Goal: Task Accomplishment & Management: Complete application form

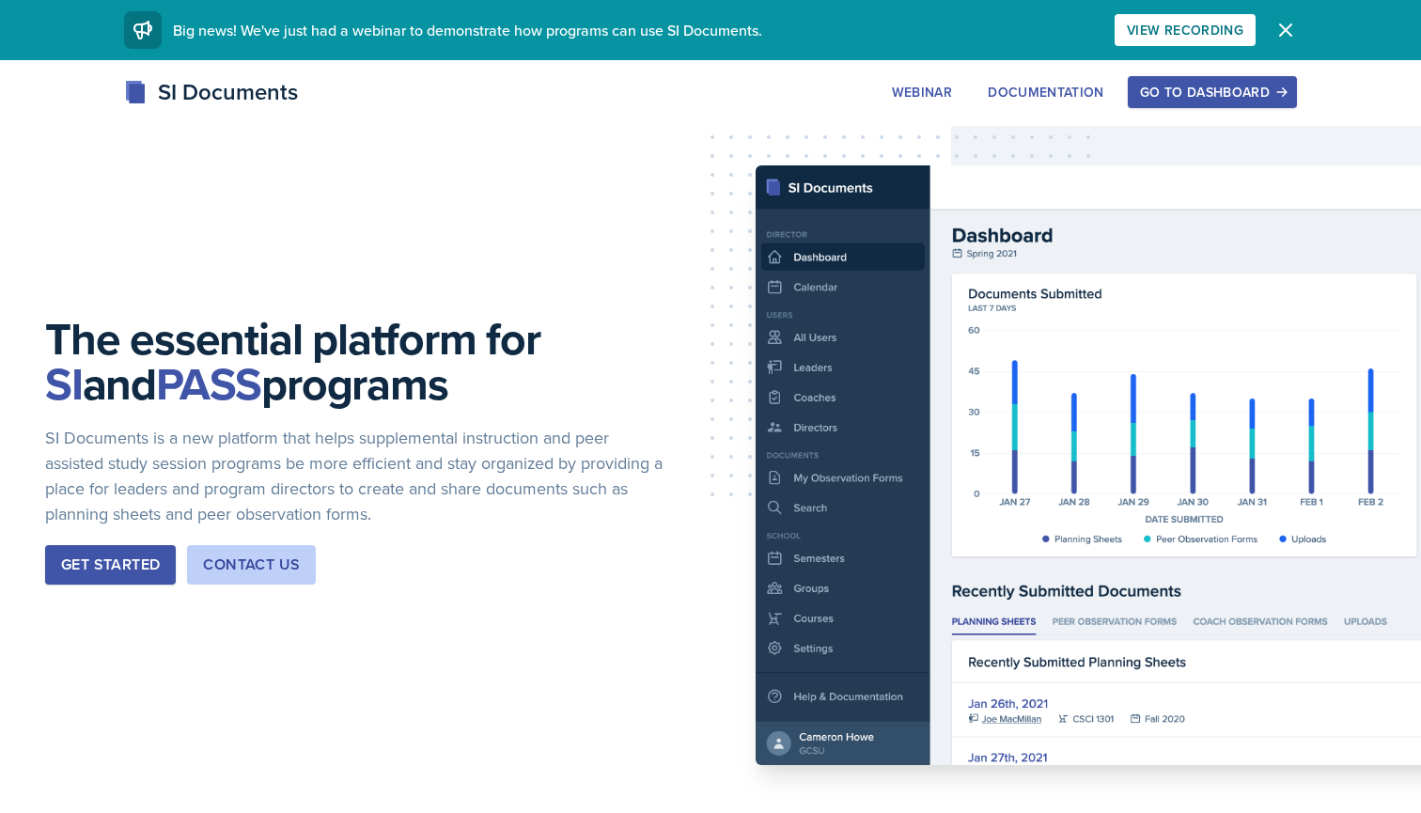
click at [1203, 89] on div "Go to Dashboard" at bounding box center [1212, 92] width 145 height 15
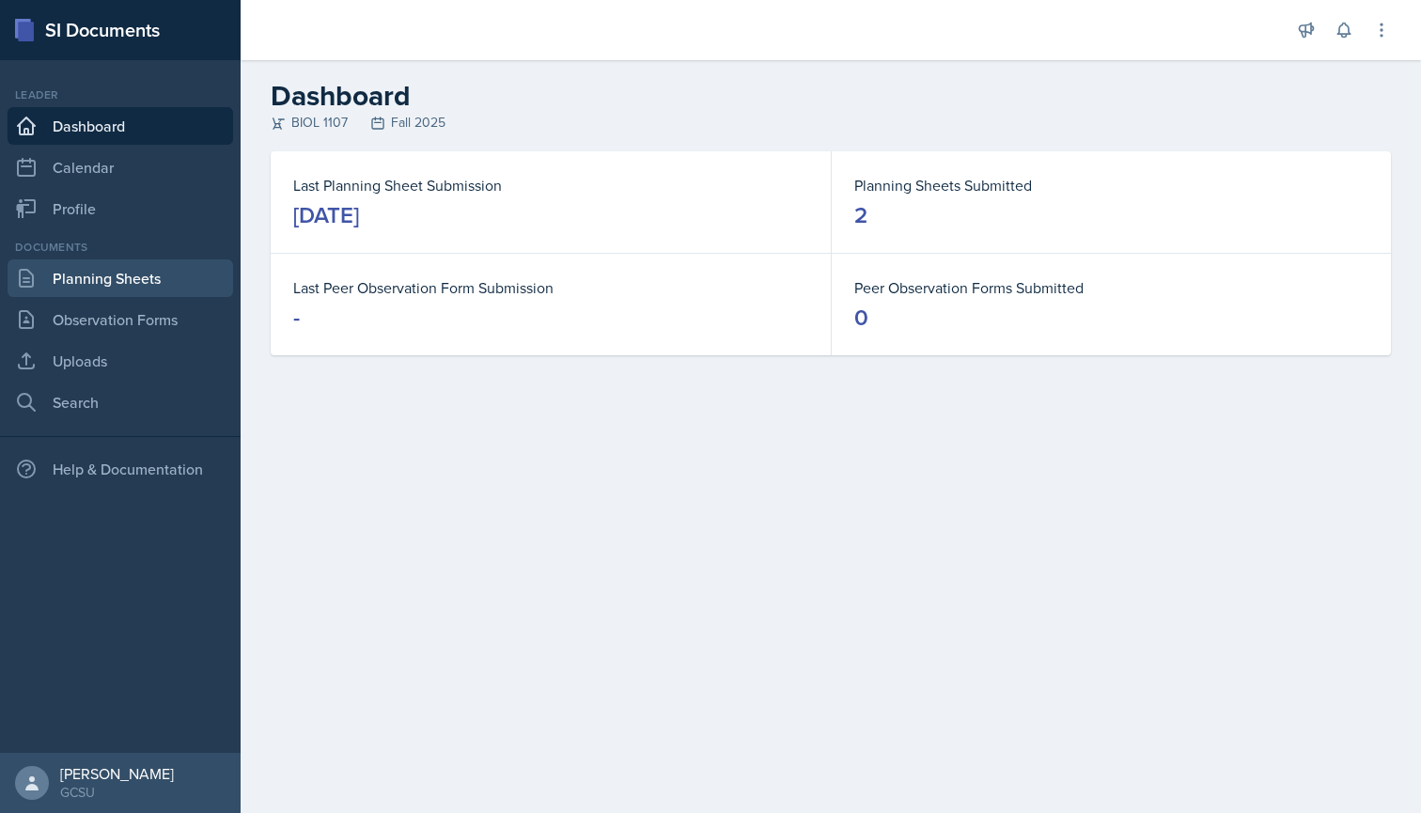
click at [134, 282] on link "Planning Sheets" at bounding box center [121, 278] width 226 height 38
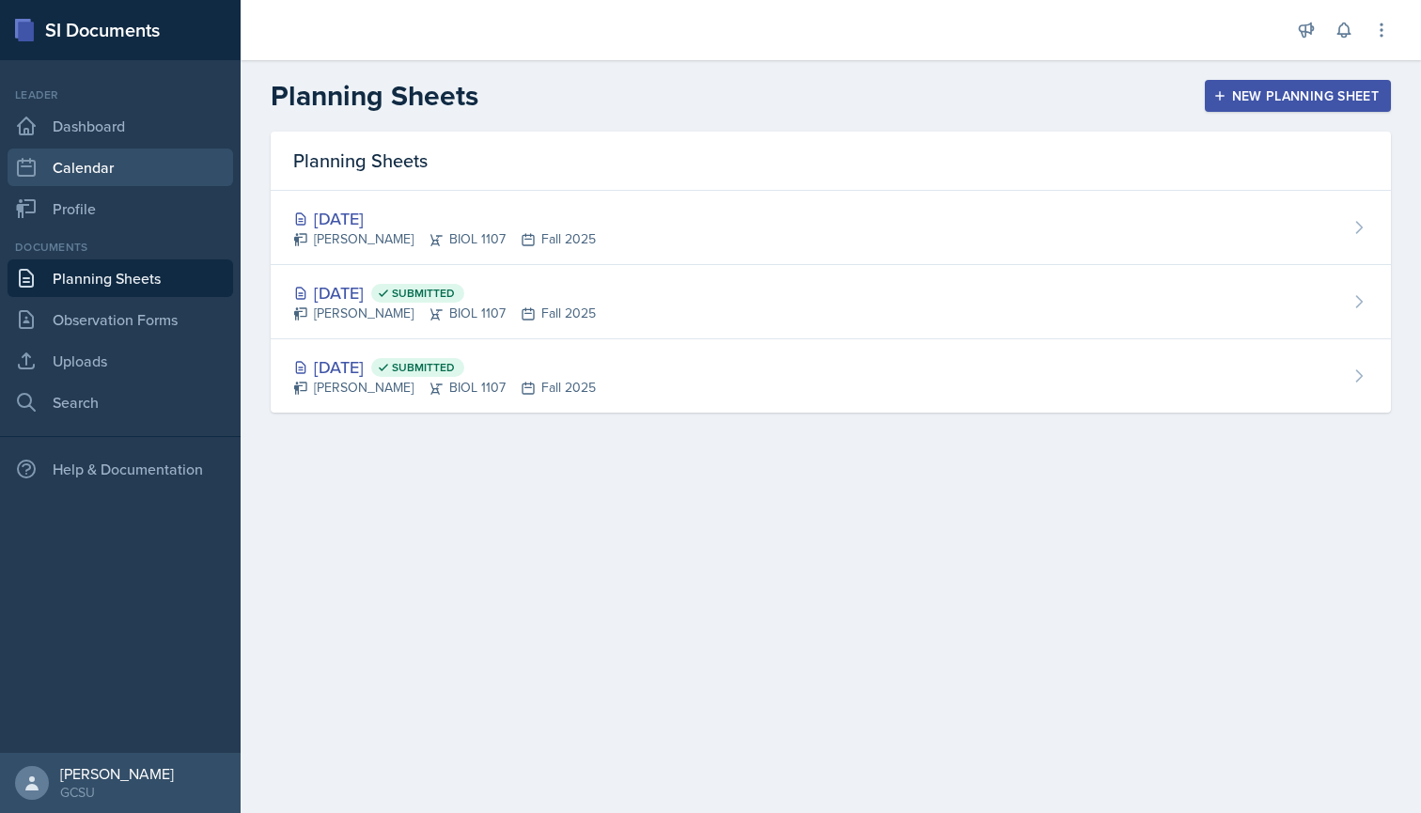
click at [132, 162] on link "Calendar" at bounding box center [121, 168] width 226 height 38
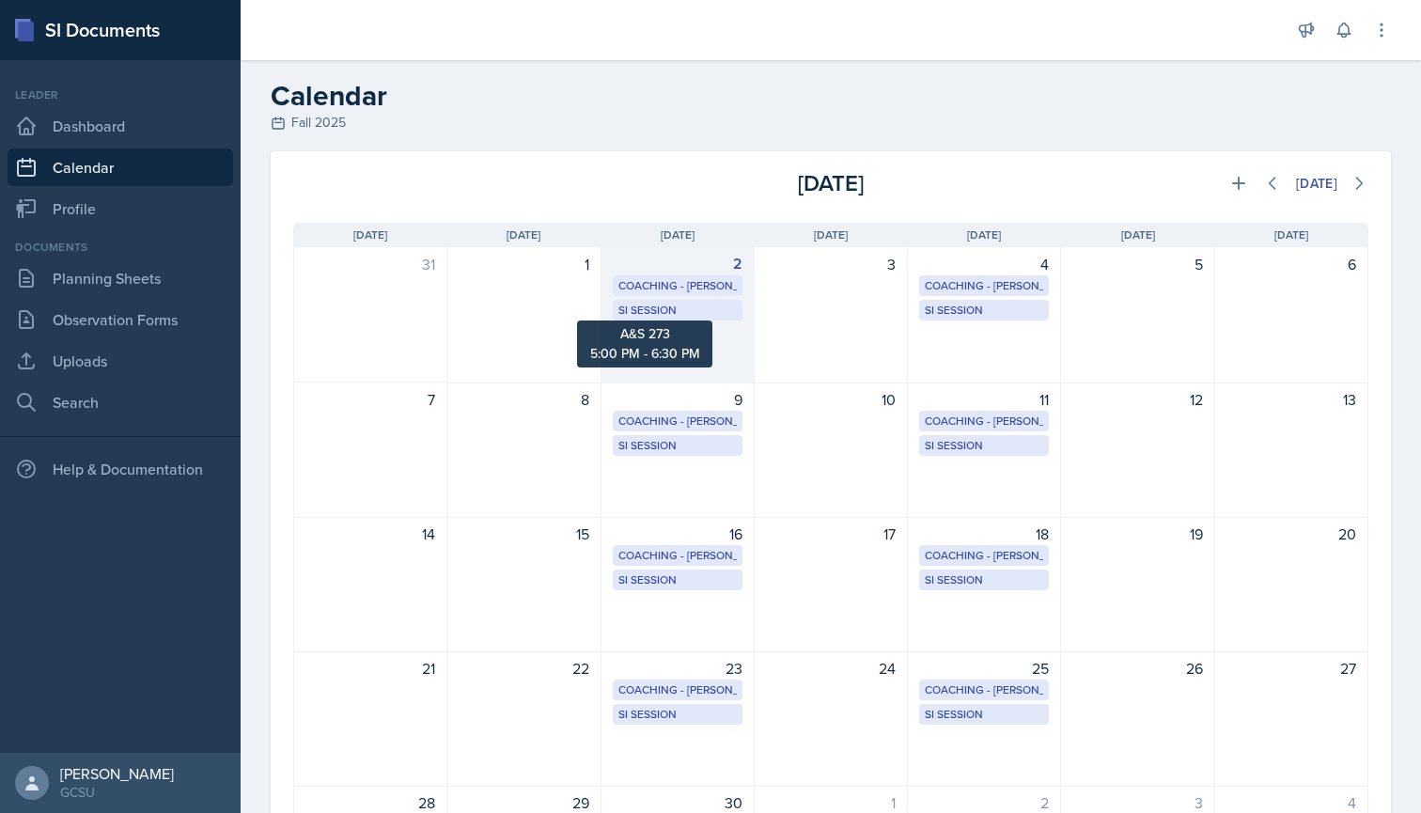
click at [712, 308] on div "SI Session" at bounding box center [678, 310] width 118 height 17
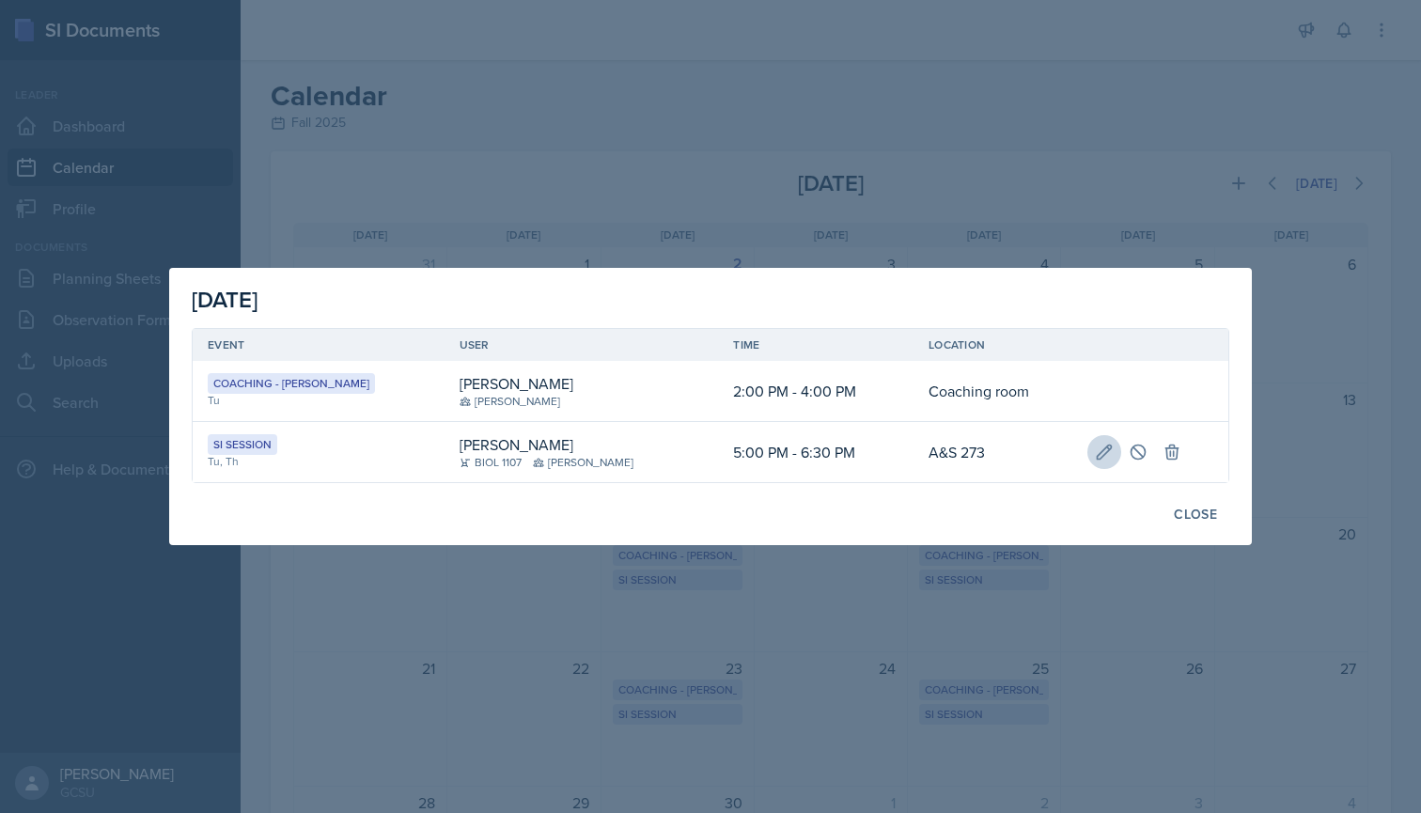
click at [1088, 447] on button at bounding box center [1105, 452] width 34 height 34
select select "5"
select select "0"
select select "PM"
select select "6"
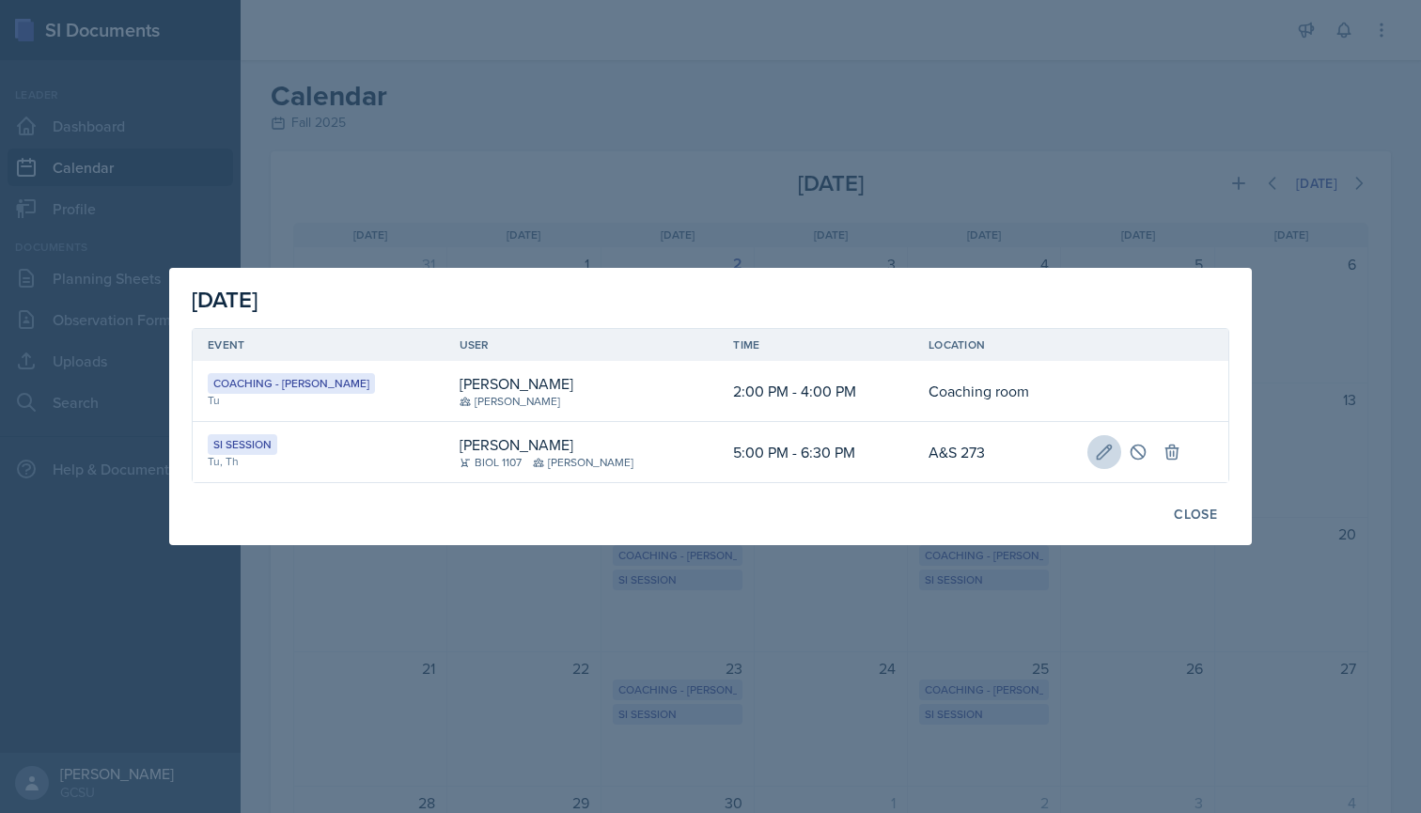
select select "30"
select select "PM"
type input "A&S 273"
select select "700c1d41-4793-48d3-8616-e09499dfb71d"
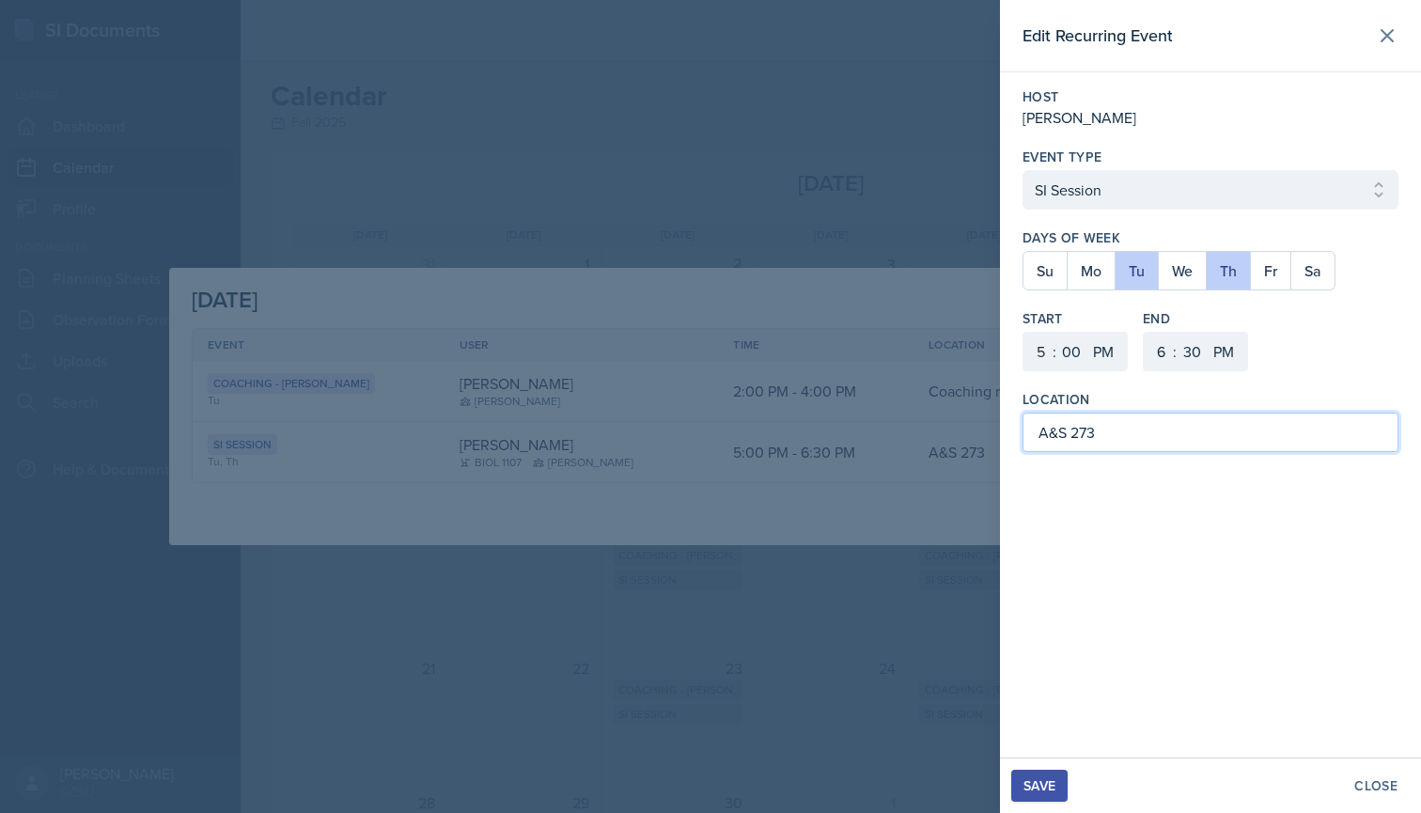
click at [1097, 431] on input "A&S 273" at bounding box center [1211, 432] width 376 height 39
type input "A&S 348"
click at [1049, 789] on div "Save" at bounding box center [1040, 785] width 32 height 15
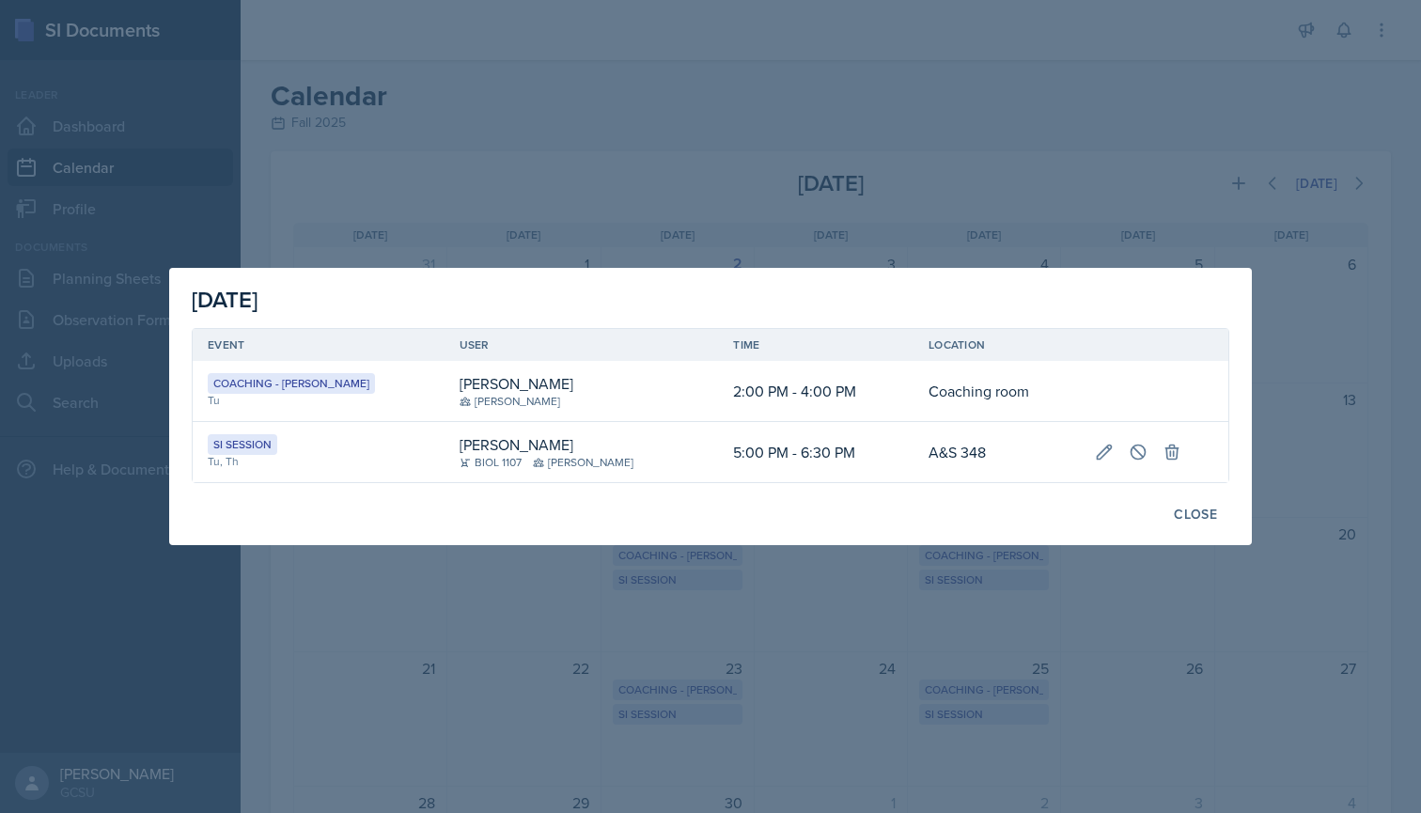
click at [1146, 679] on div at bounding box center [710, 406] width 1421 height 813
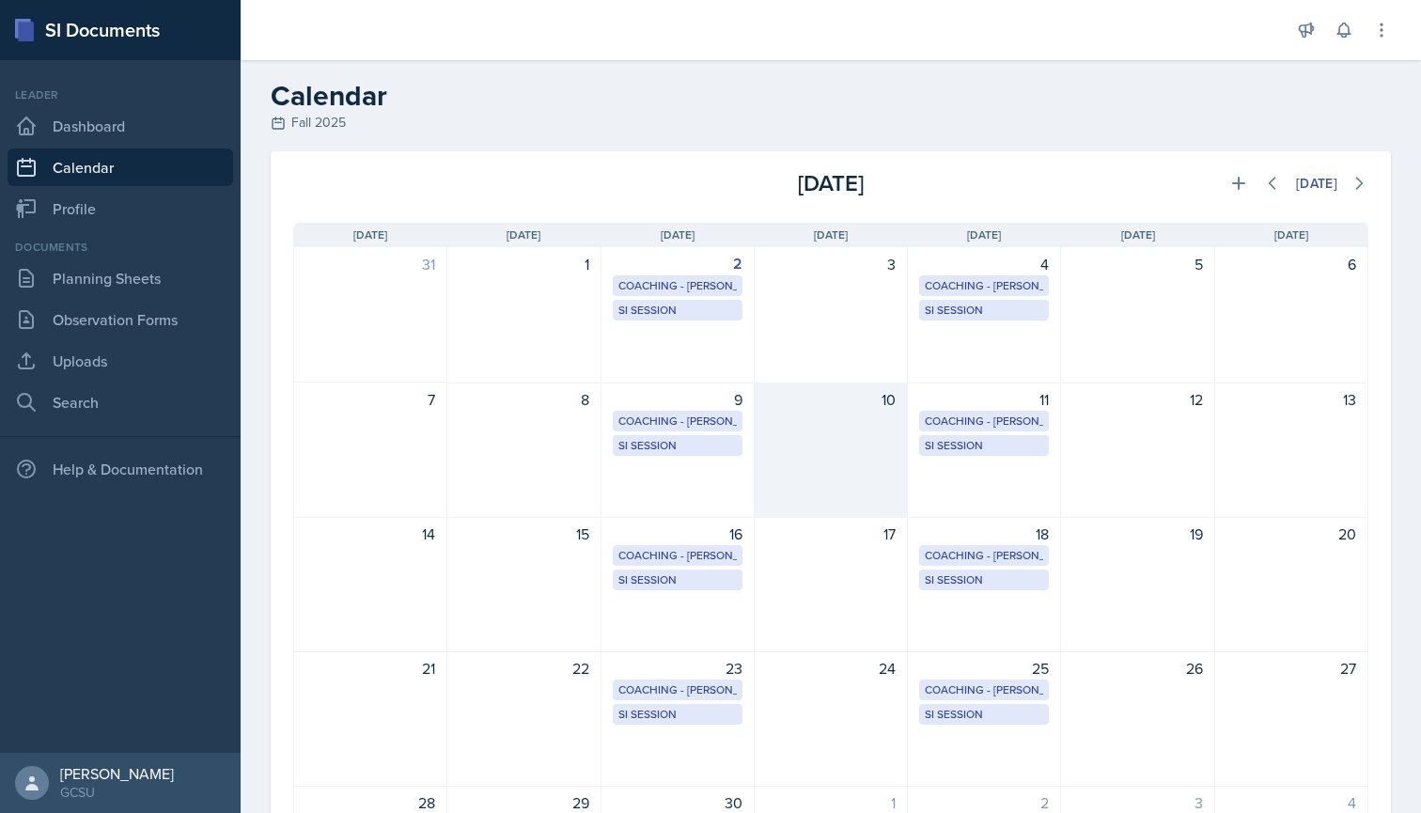
scroll to position [51, 0]
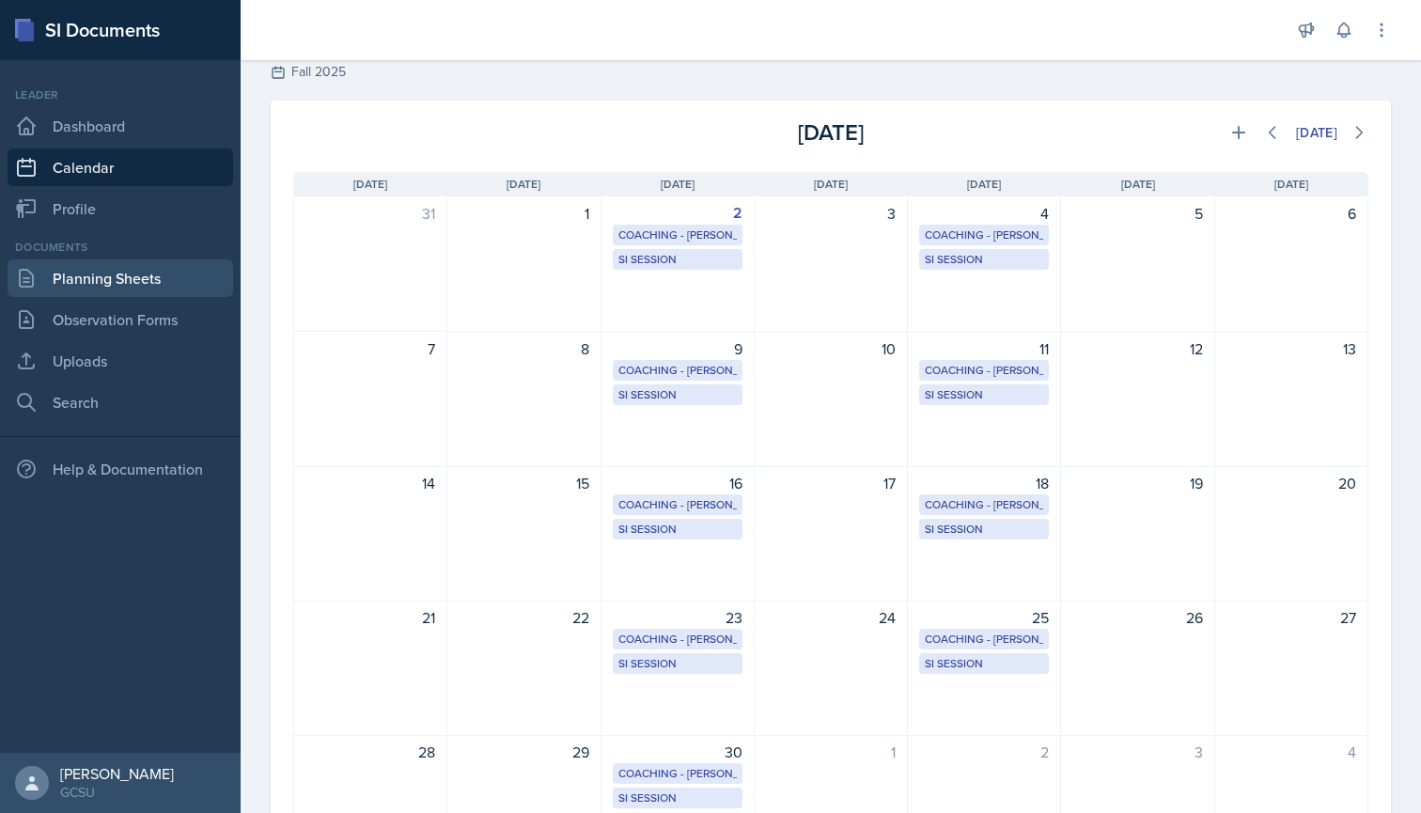
click at [58, 272] on link "Planning Sheets" at bounding box center [121, 278] width 226 height 38
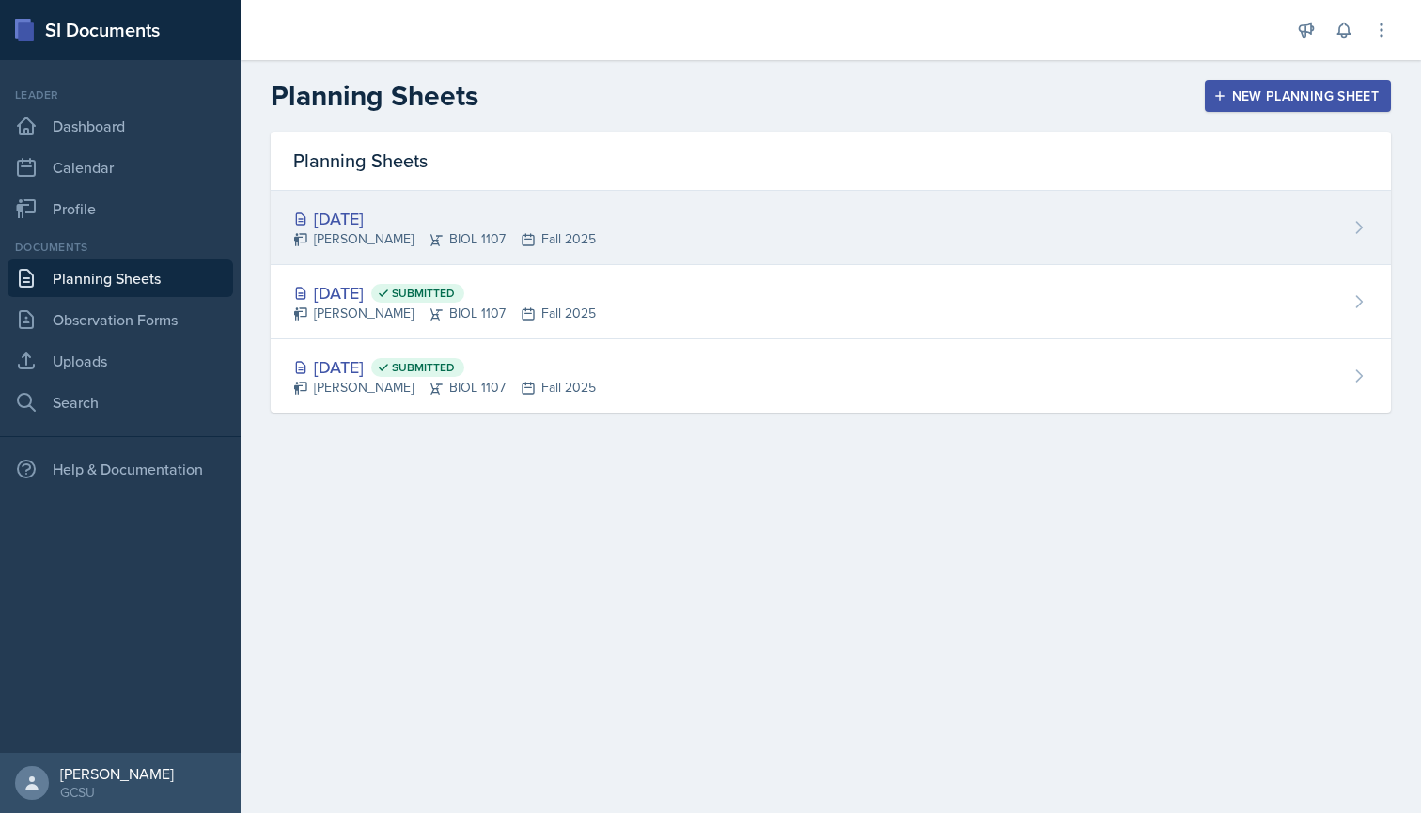
click at [509, 226] on div "[DATE]" at bounding box center [444, 218] width 303 height 25
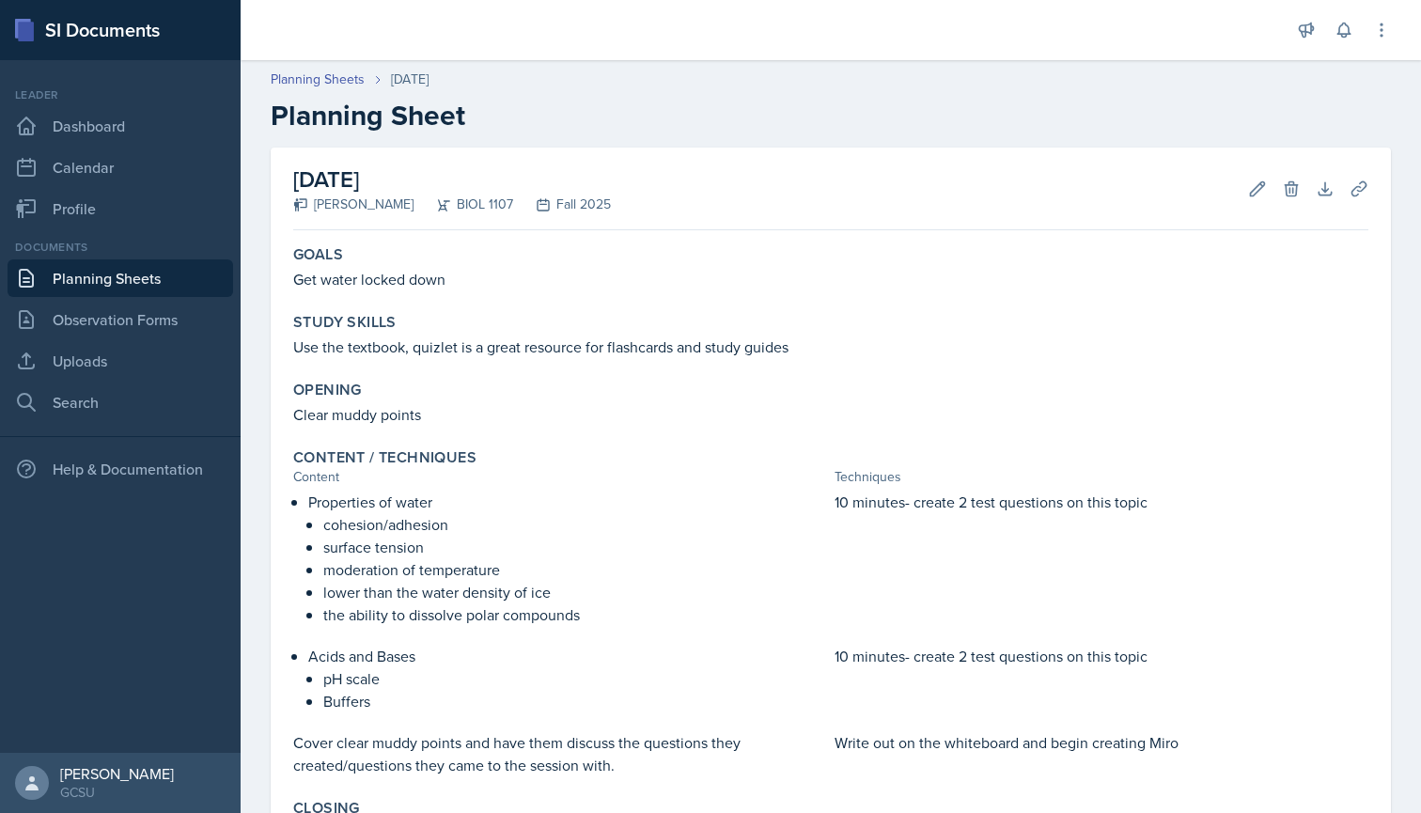
click at [370, 63] on header "Planning Sheets [DATE] Planning Sheet" at bounding box center [831, 101] width 1181 height 101
click at [478, 112] on h2 "Planning Sheet" at bounding box center [831, 116] width 1120 height 34
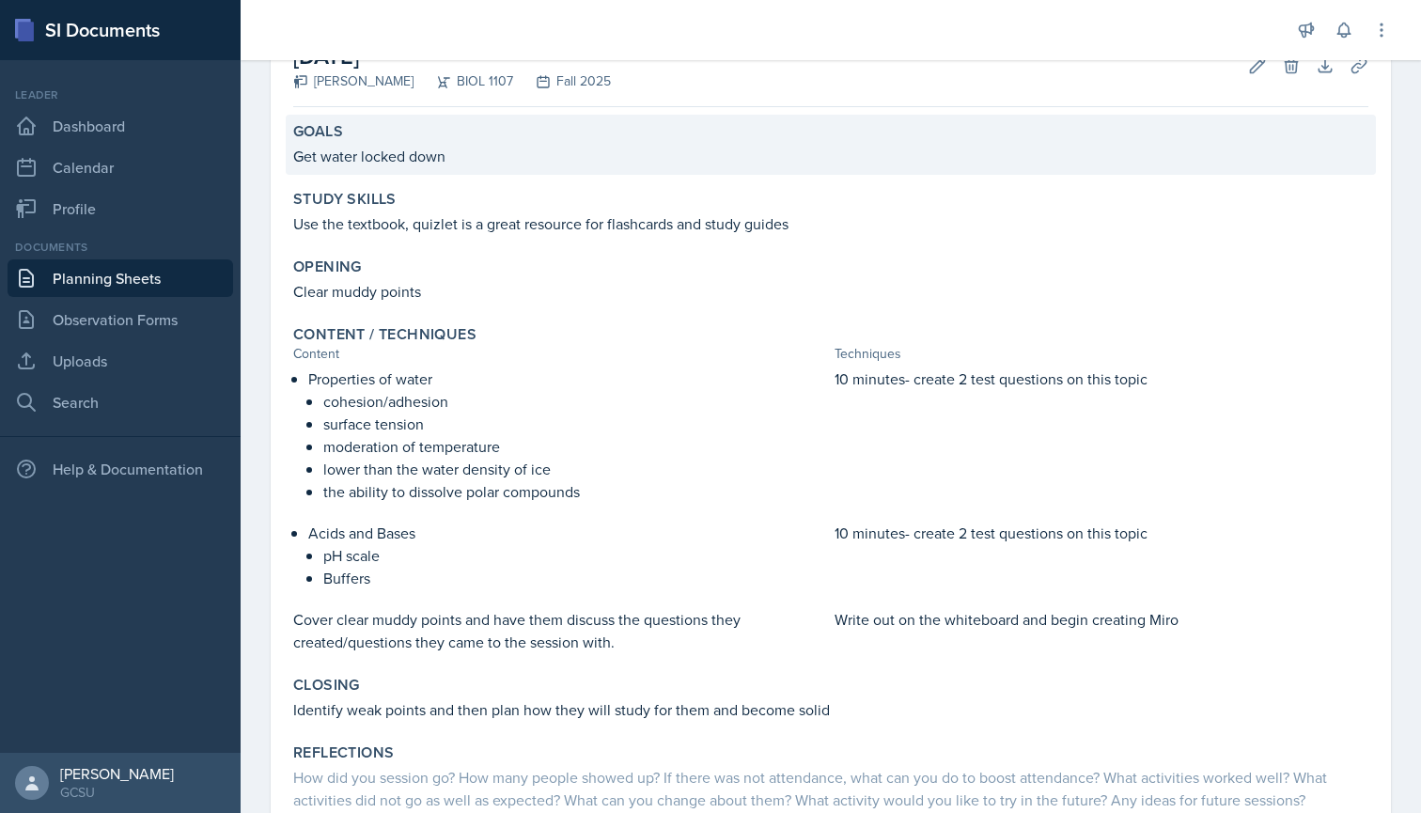
scroll to position [165, 0]
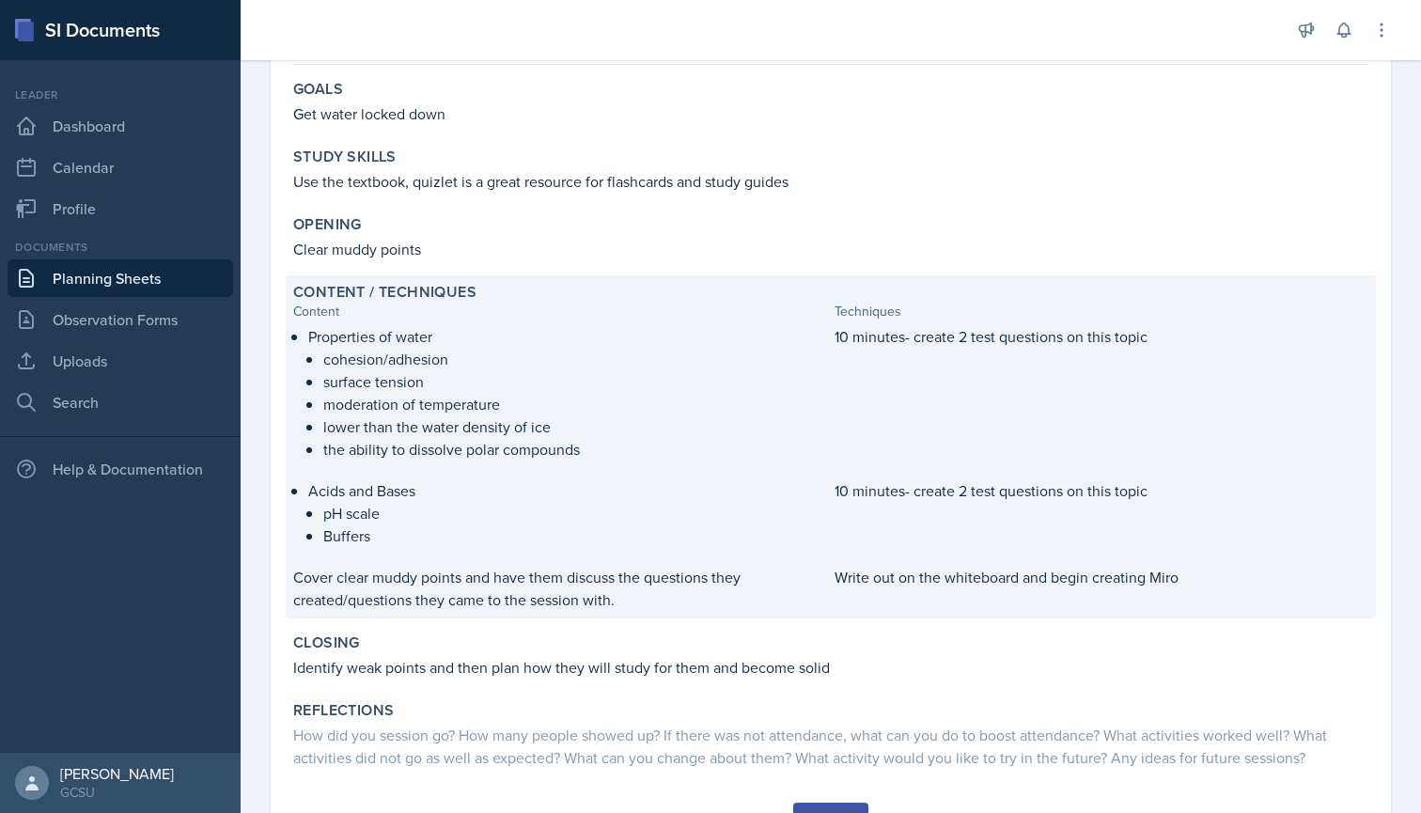
click at [699, 473] on div "Properties of water cohesion/adhesion surface tension moderation of temperature…" at bounding box center [830, 468] width 1075 height 286
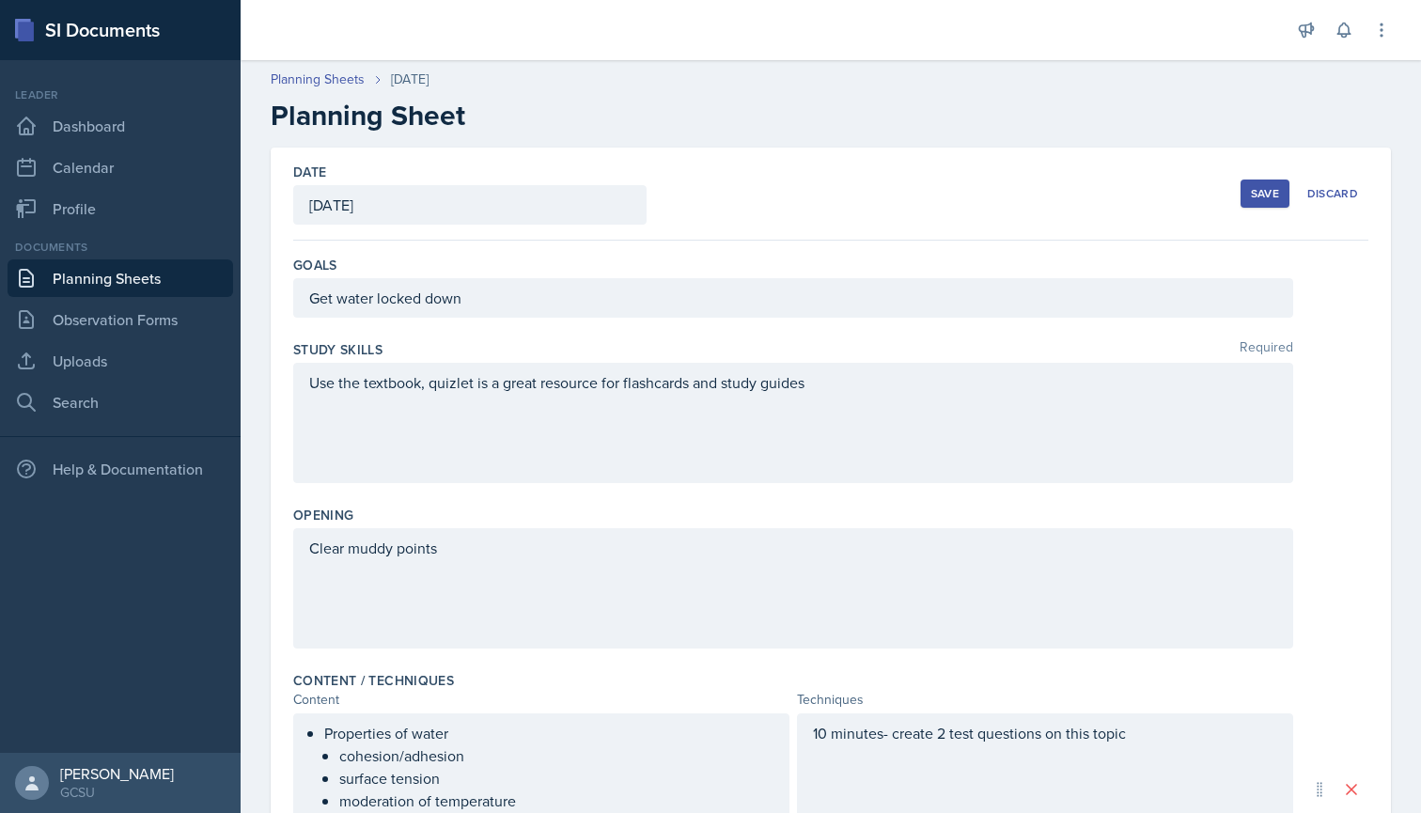
scroll to position [0, 0]
click at [1259, 186] on div "Save" at bounding box center [1265, 193] width 28 height 15
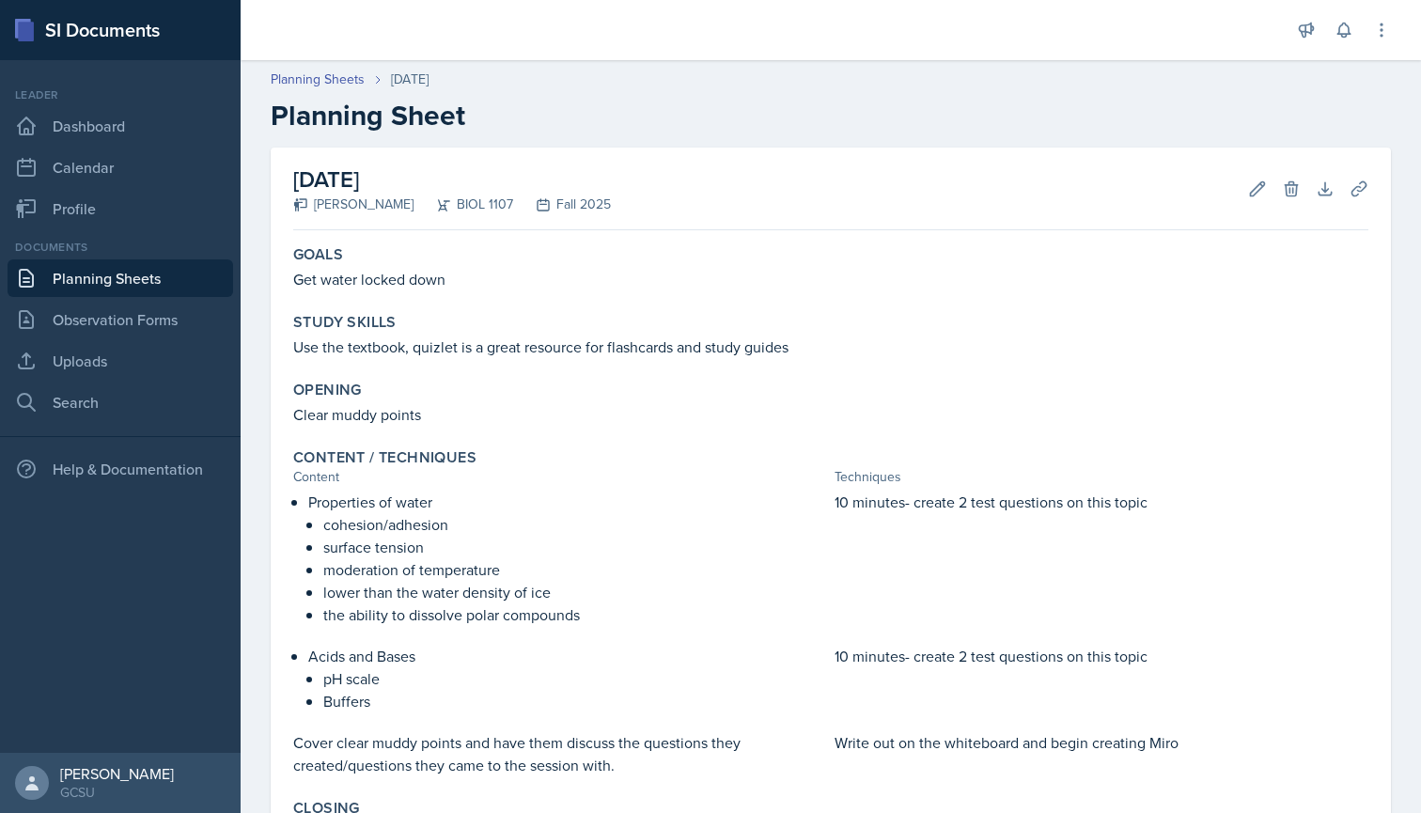
click at [995, 84] on div "Planning Sheets [DATE]" at bounding box center [831, 80] width 1120 height 20
click at [887, 107] on h2 "Planning Sheet" at bounding box center [831, 116] width 1120 height 34
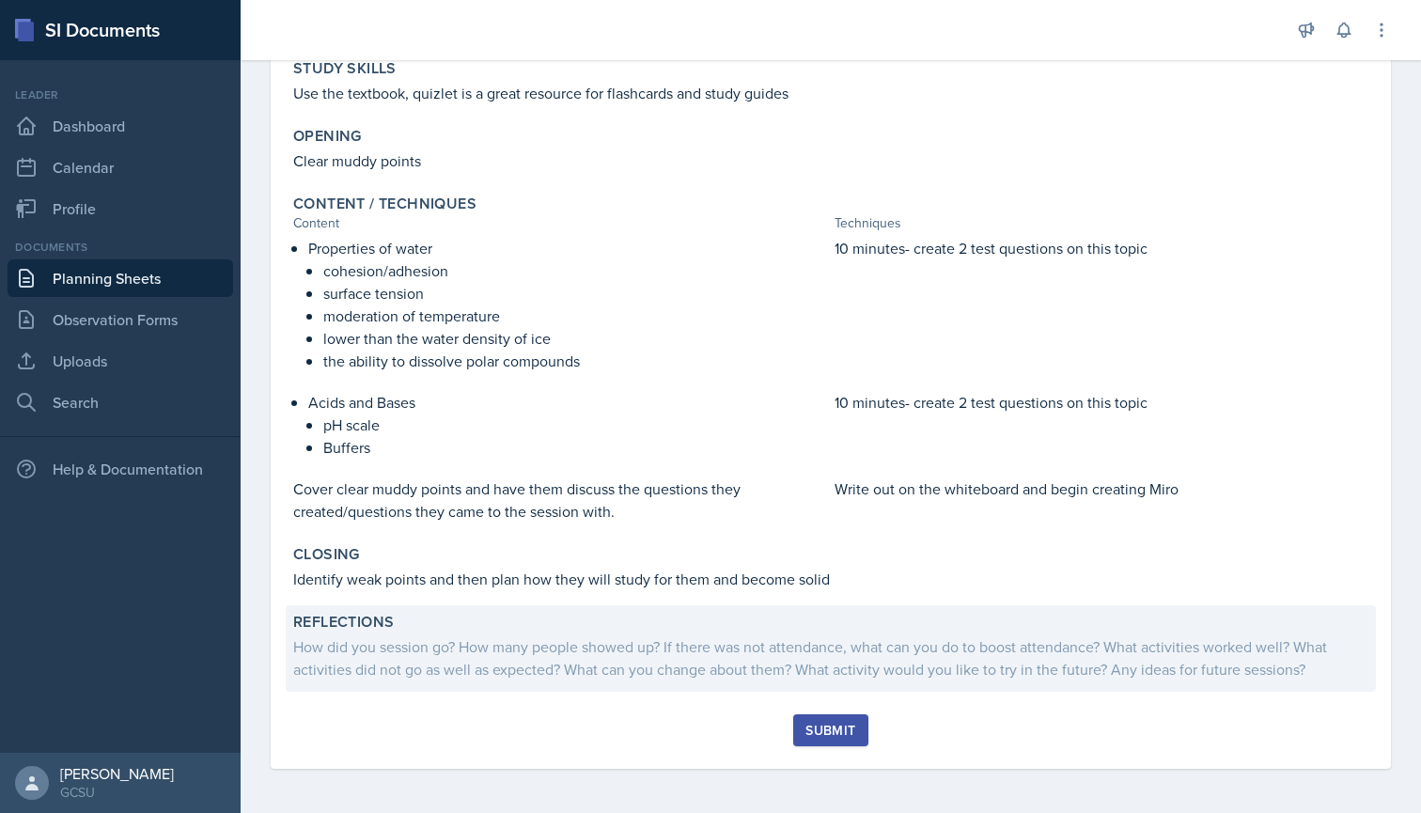
scroll to position [255, 0]
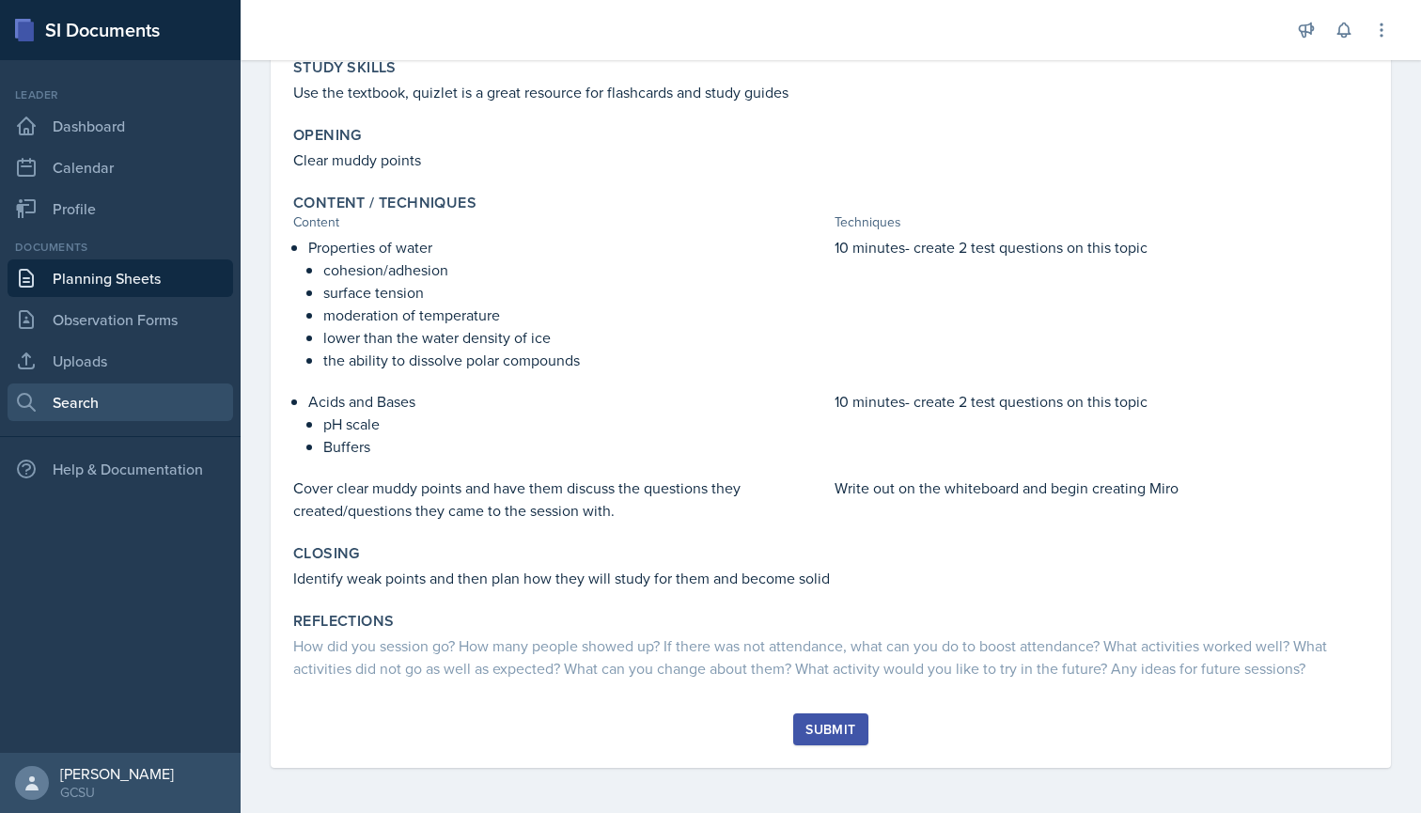
click at [97, 399] on link "Search" at bounding box center [121, 403] width 226 height 38
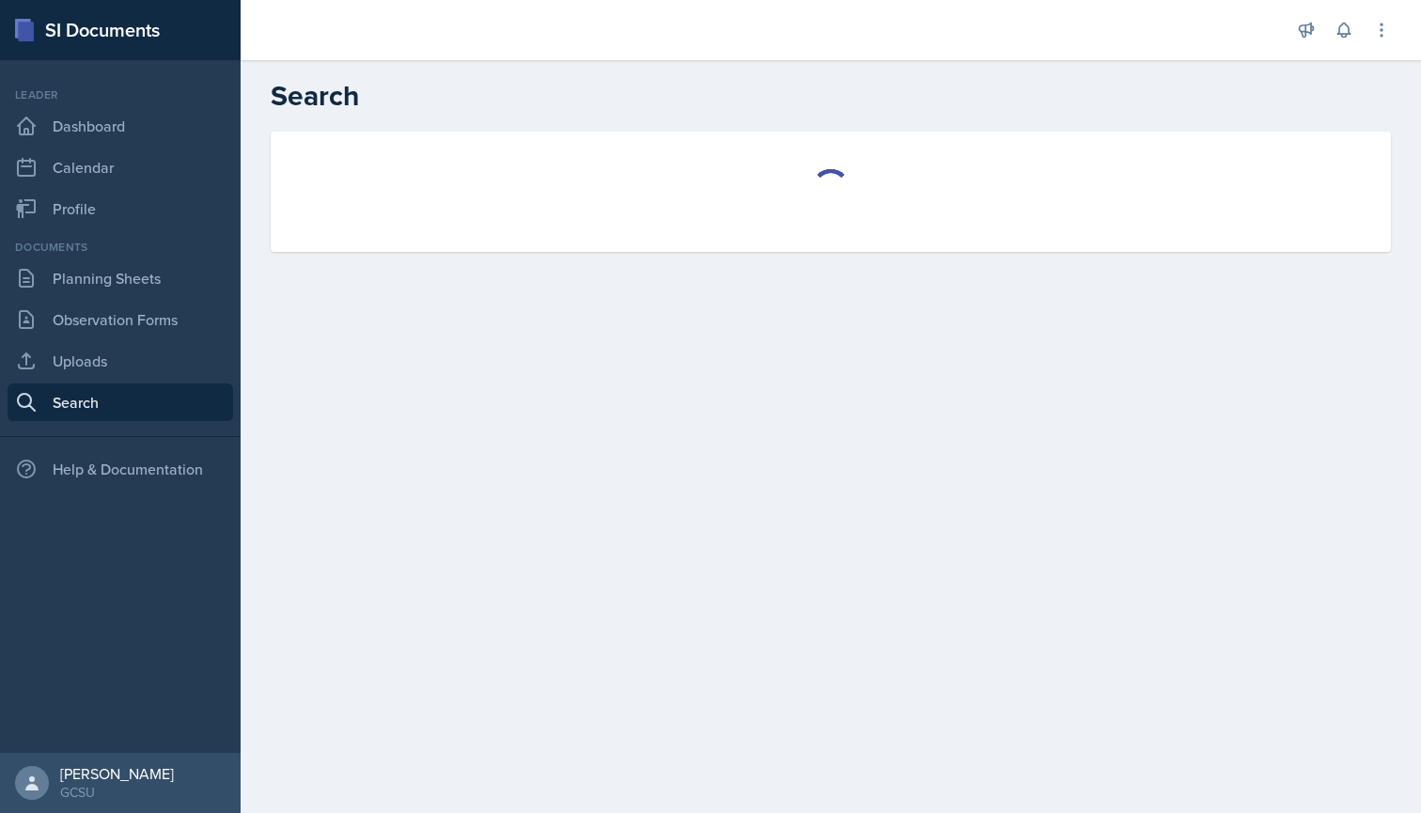
select select "all"
select select "1"
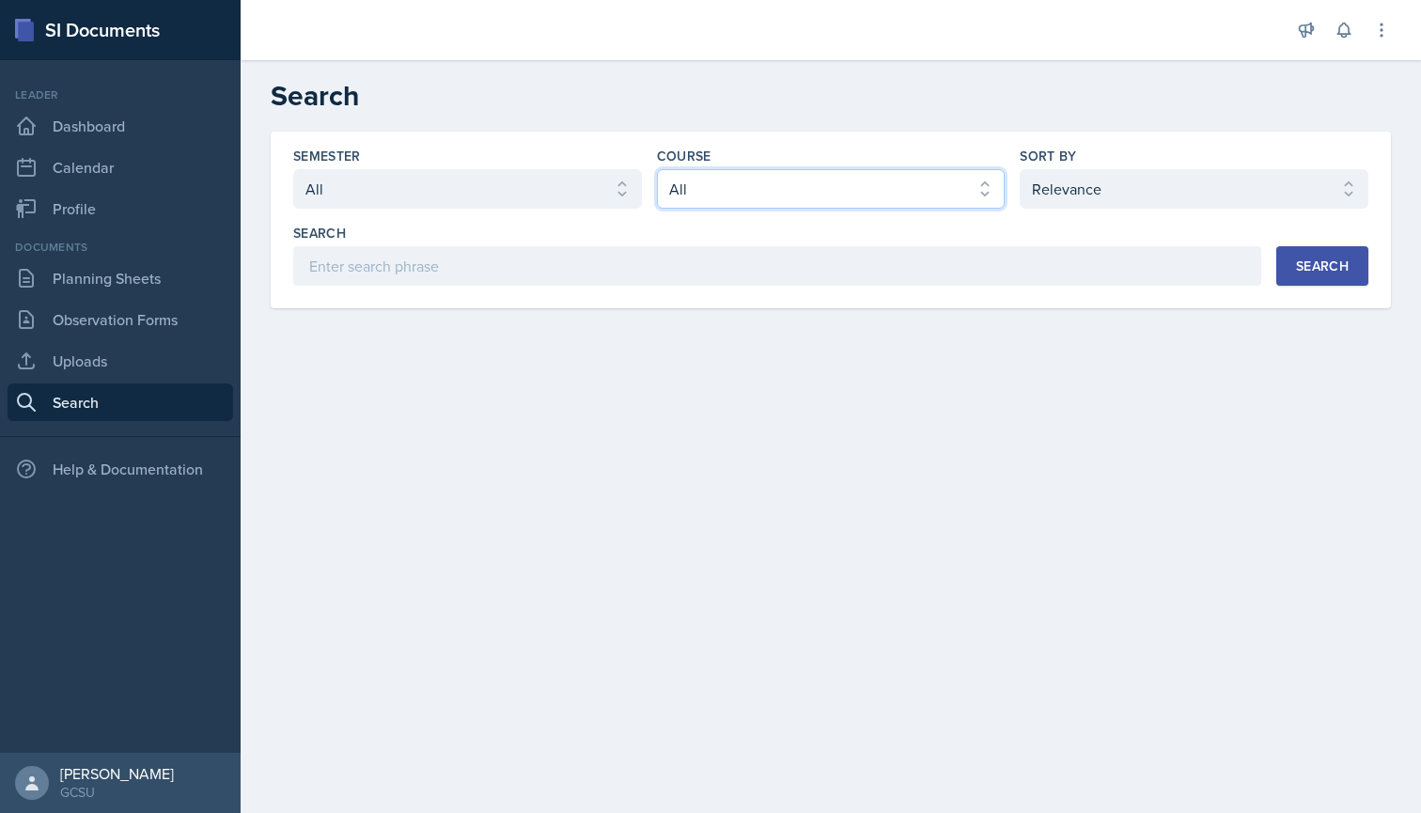
select select "f563b5ee-2306-4600-b49e-4e785f6b30e5"
click at [1329, 271] on div "Search" at bounding box center [1322, 265] width 53 height 15
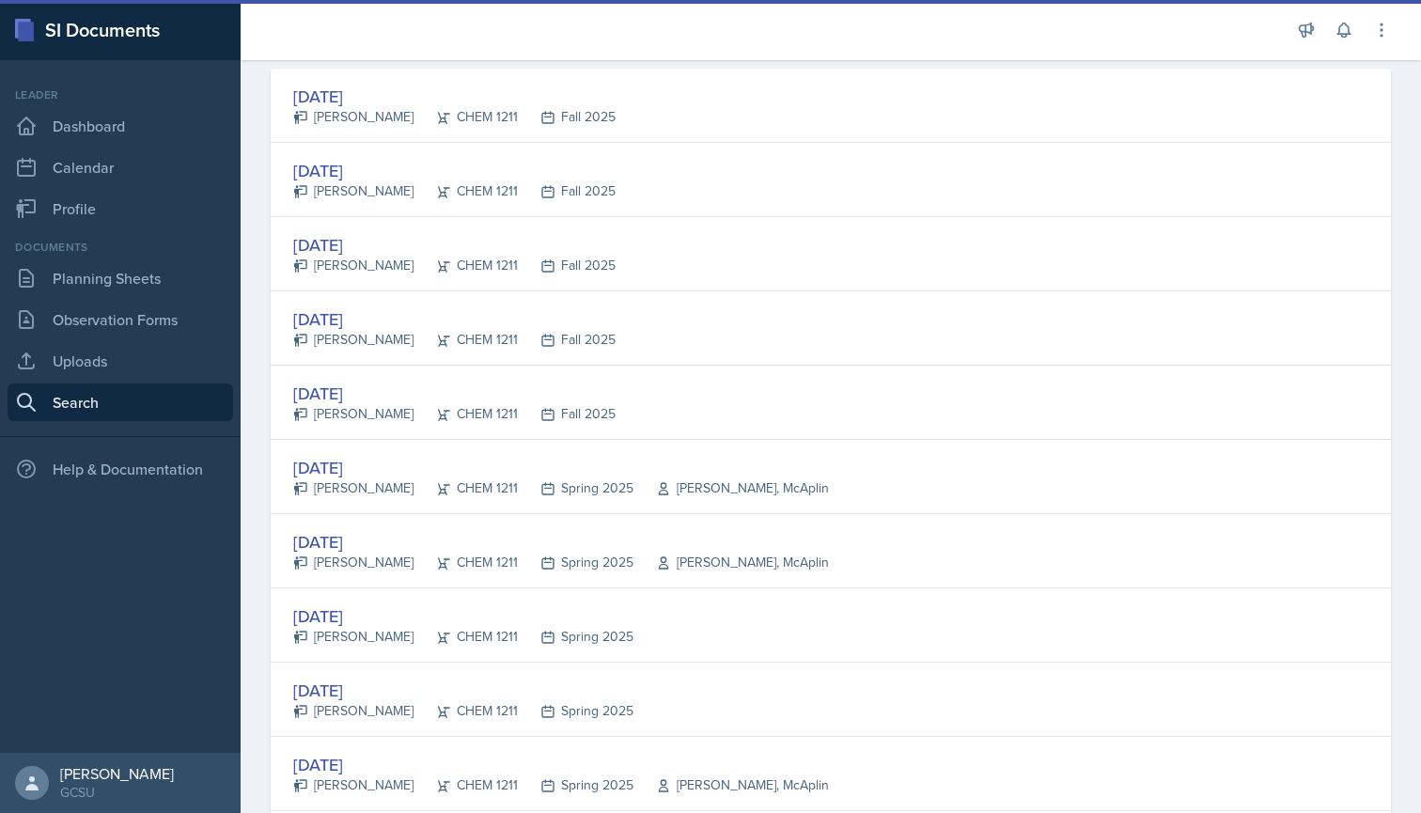
scroll to position [314, 0]
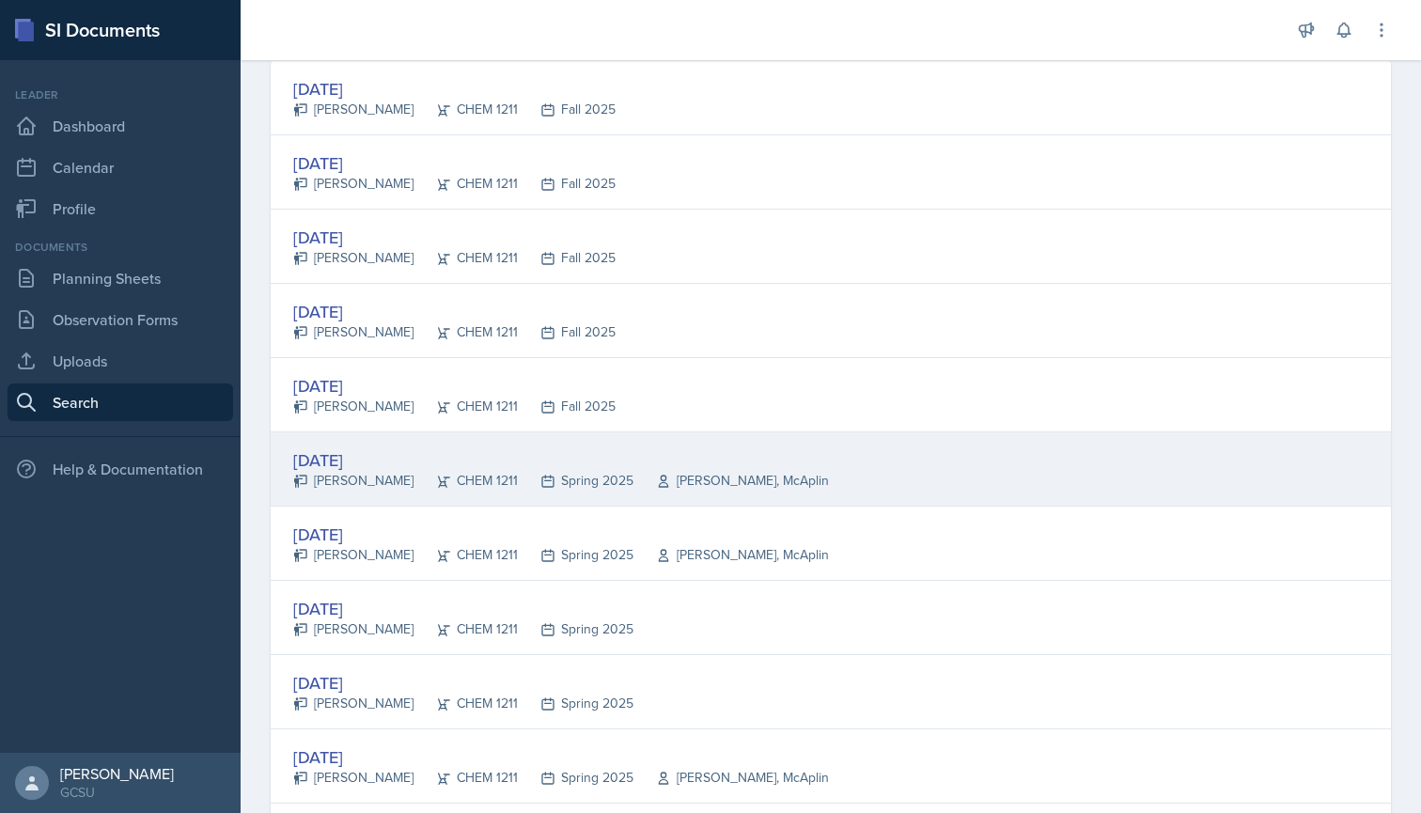
click at [372, 481] on div "[PERSON_NAME]" at bounding box center [353, 481] width 120 height 20
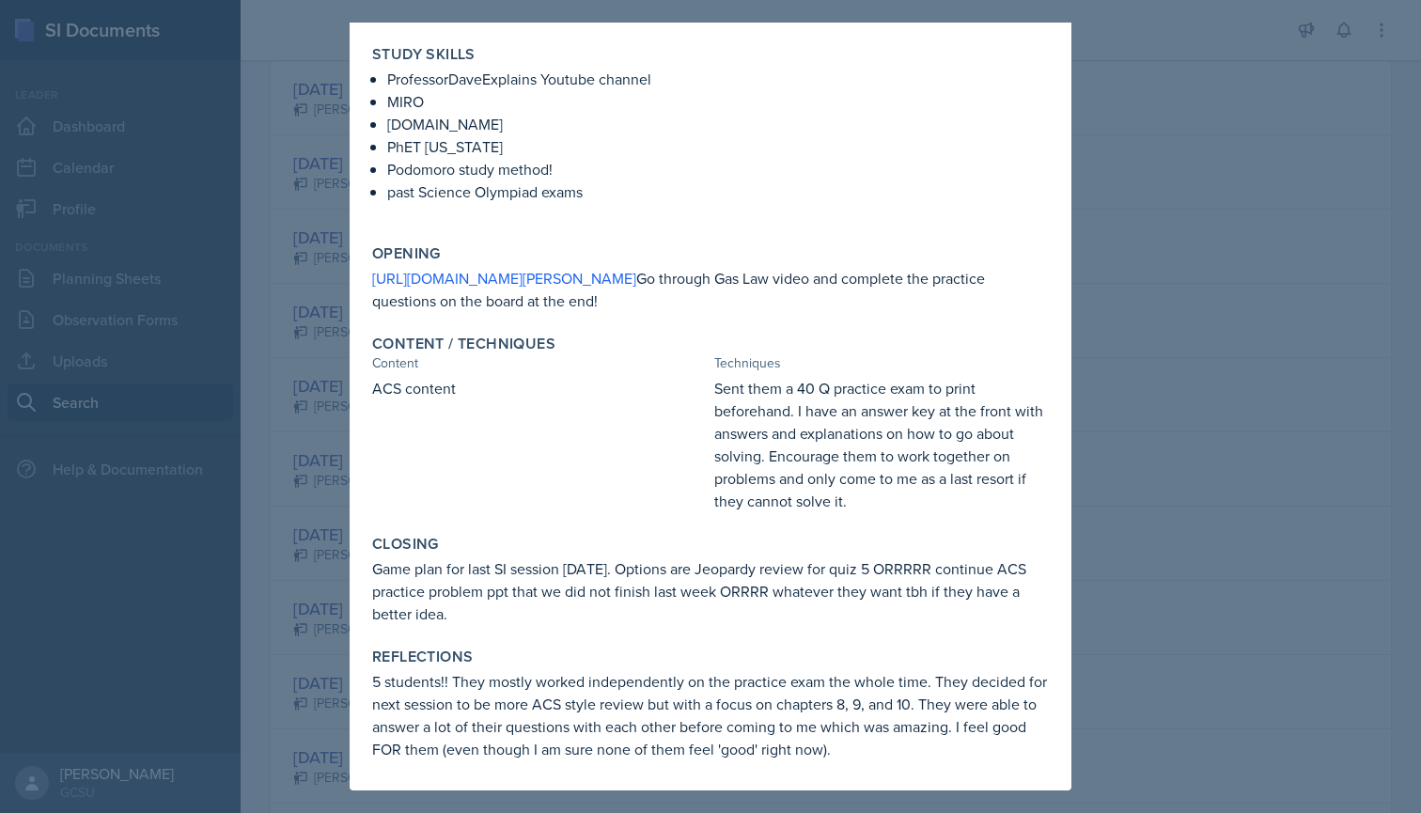
scroll to position [165, 0]
click at [277, 481] on div at bounding box center [710, 406] width 1421 height 813
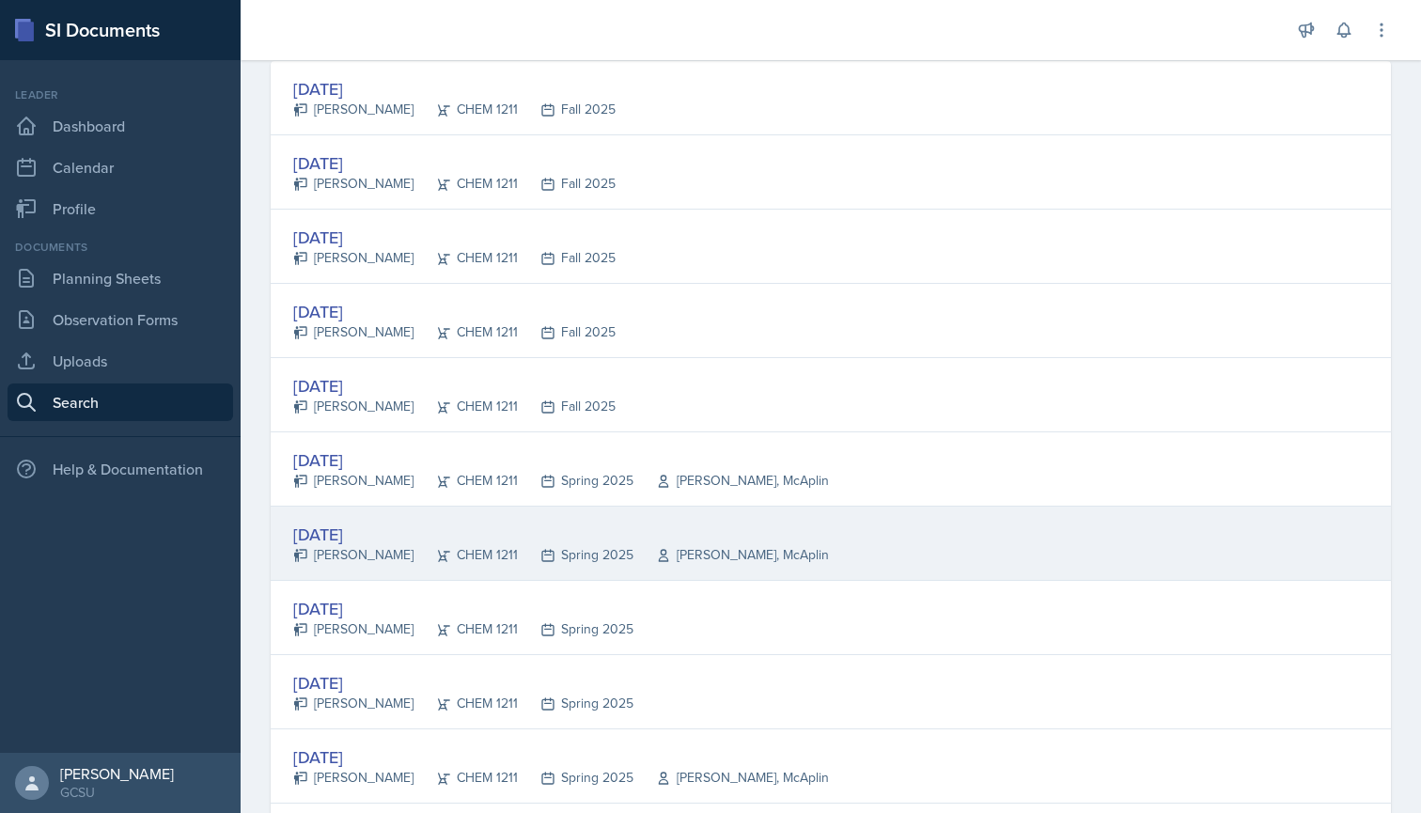
click at [404, 537] on div "[DATE]" at bounding box center [561, 534] width 536 height 25
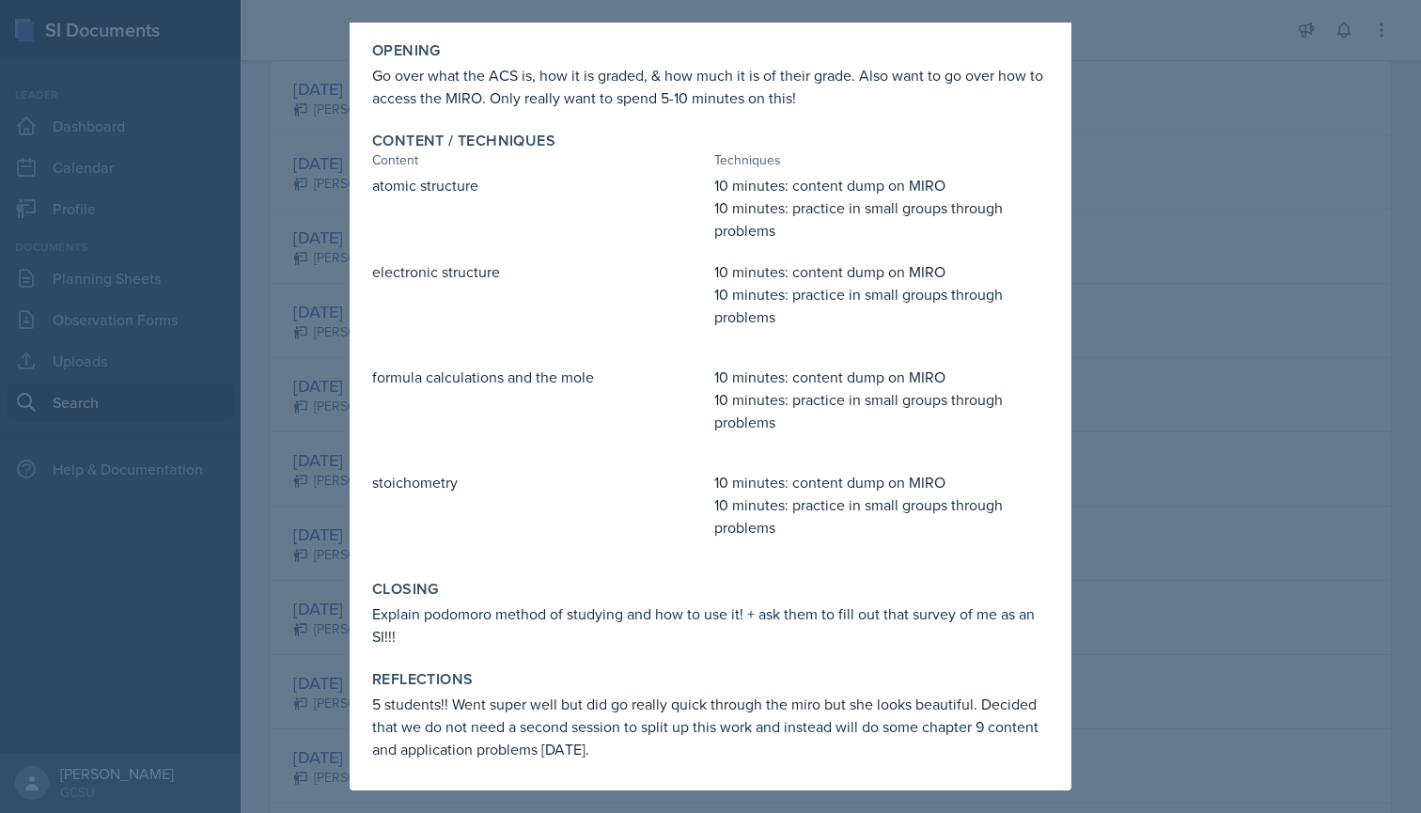
click at [318, 553] on div at bounding box center [710, 406] width 1421 height 813
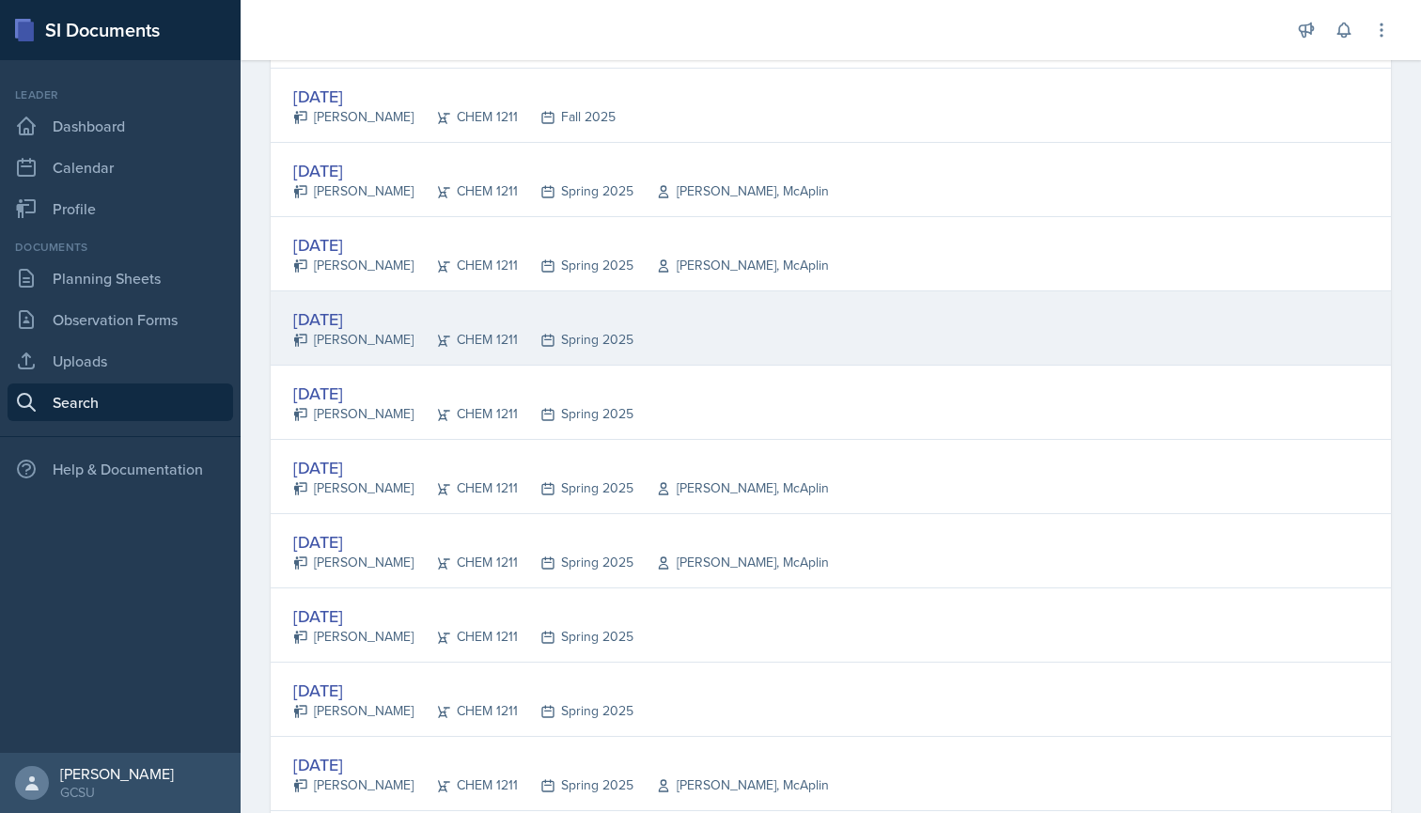
scroll to position [647, 0]
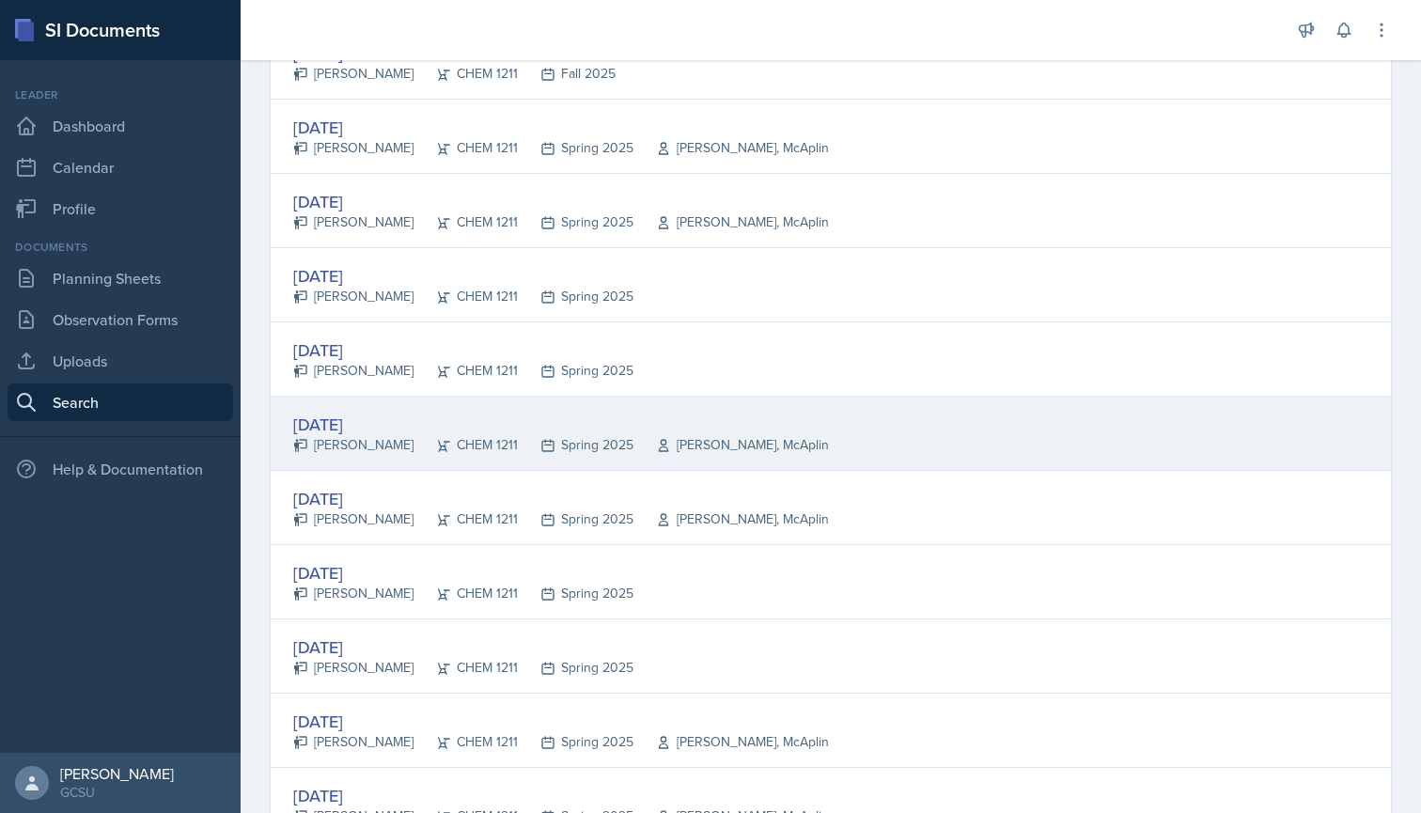
click at [477, 441] on div "CHEM 1211" at bounding box center [466, 445] width 104 height 20
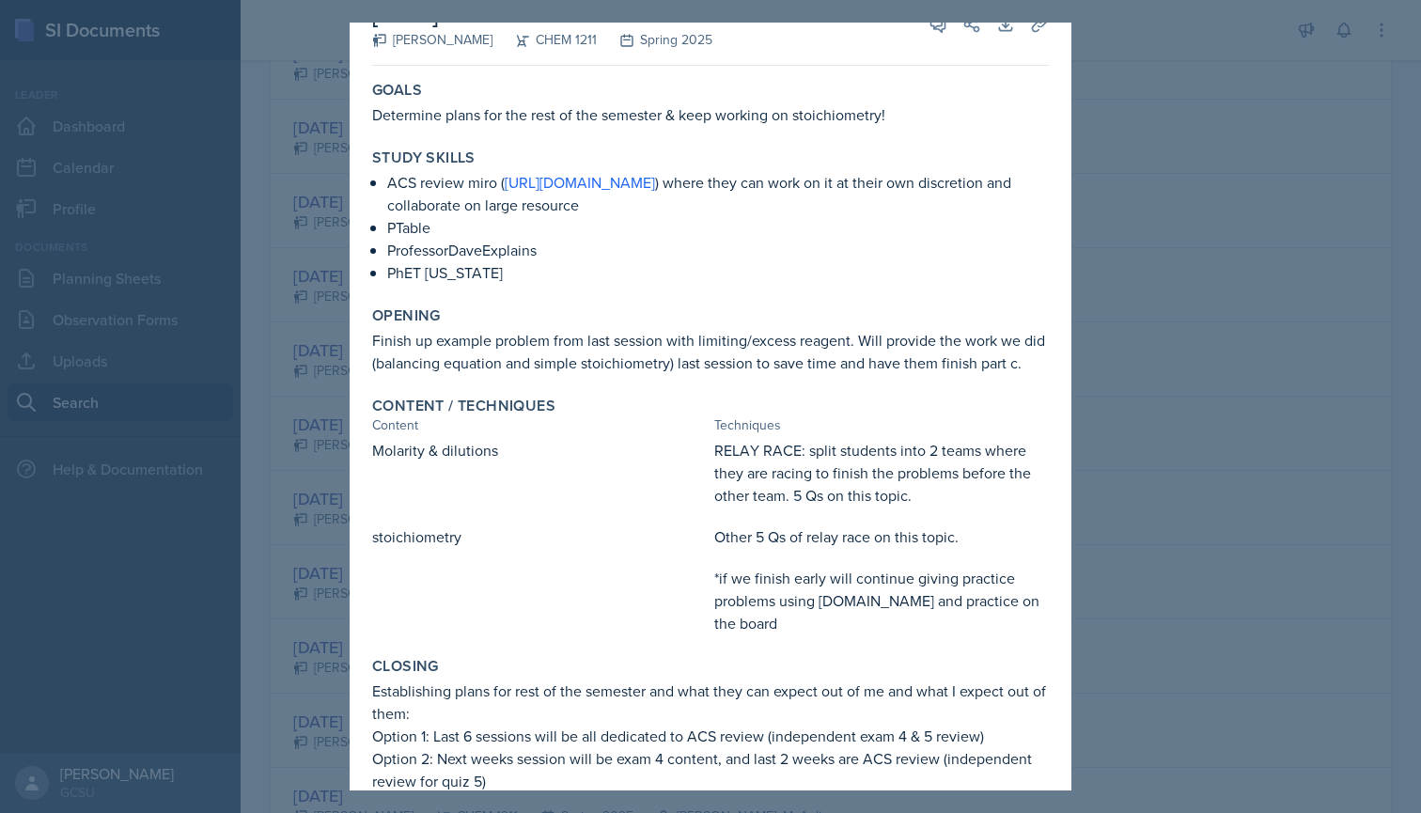
scroll to position [24, 0]
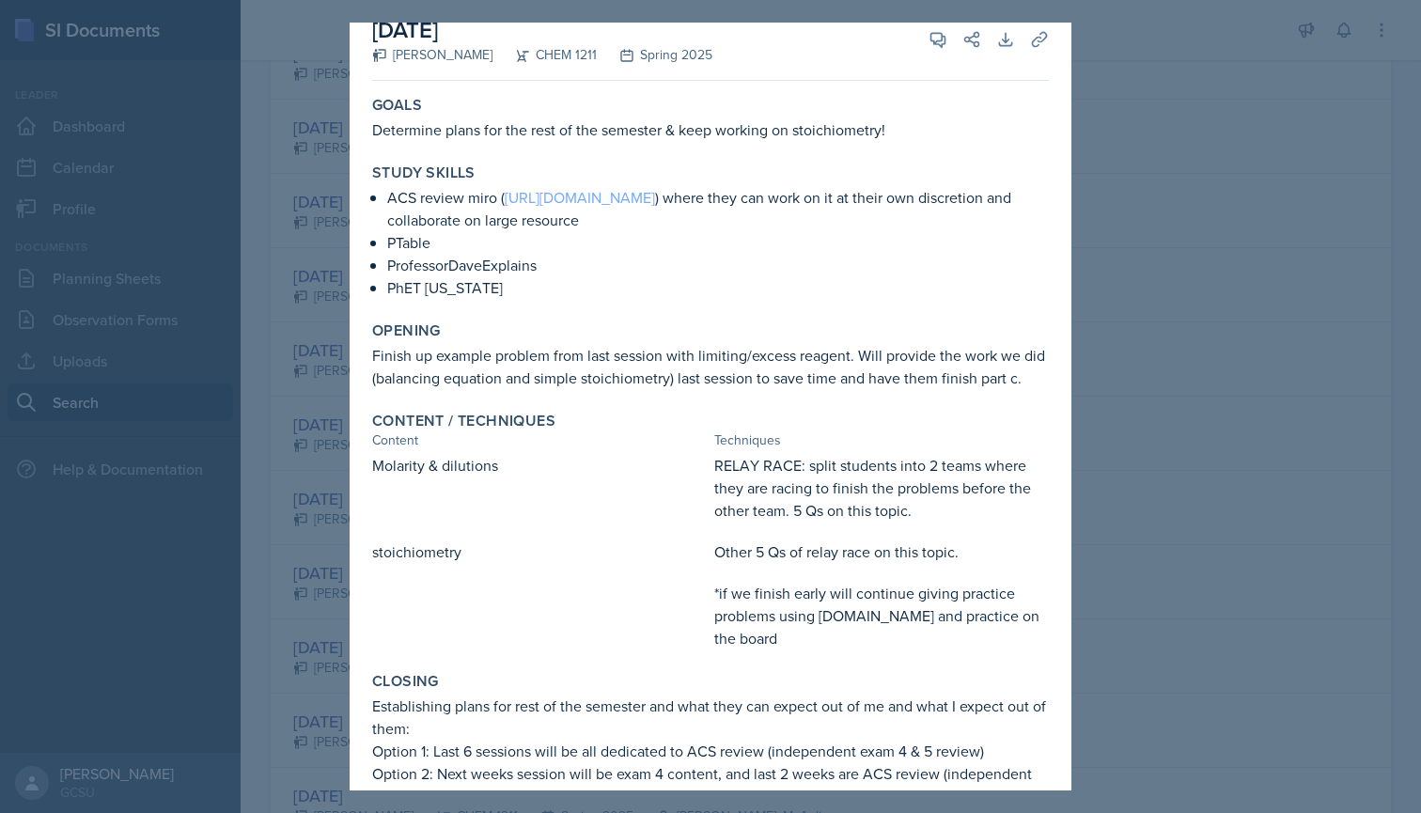
click at [636, 206] on link "[URL][DOMAIN_NAME]" at bounding box center [580, 197] width 150 height 21
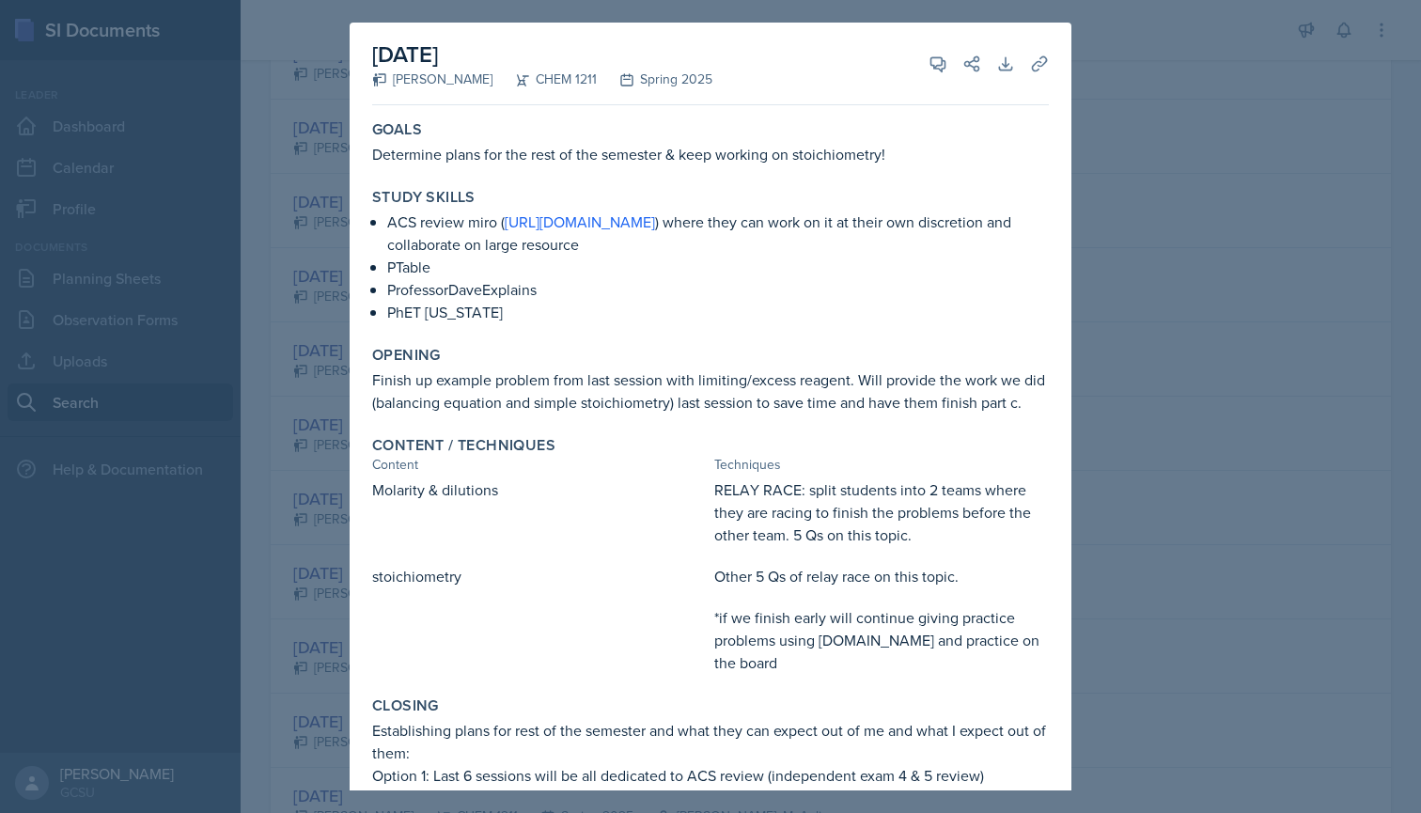
scroll to position [0, 0]
click at [191, 473] on div at bounding box center [710, 406] width 1421 height 813
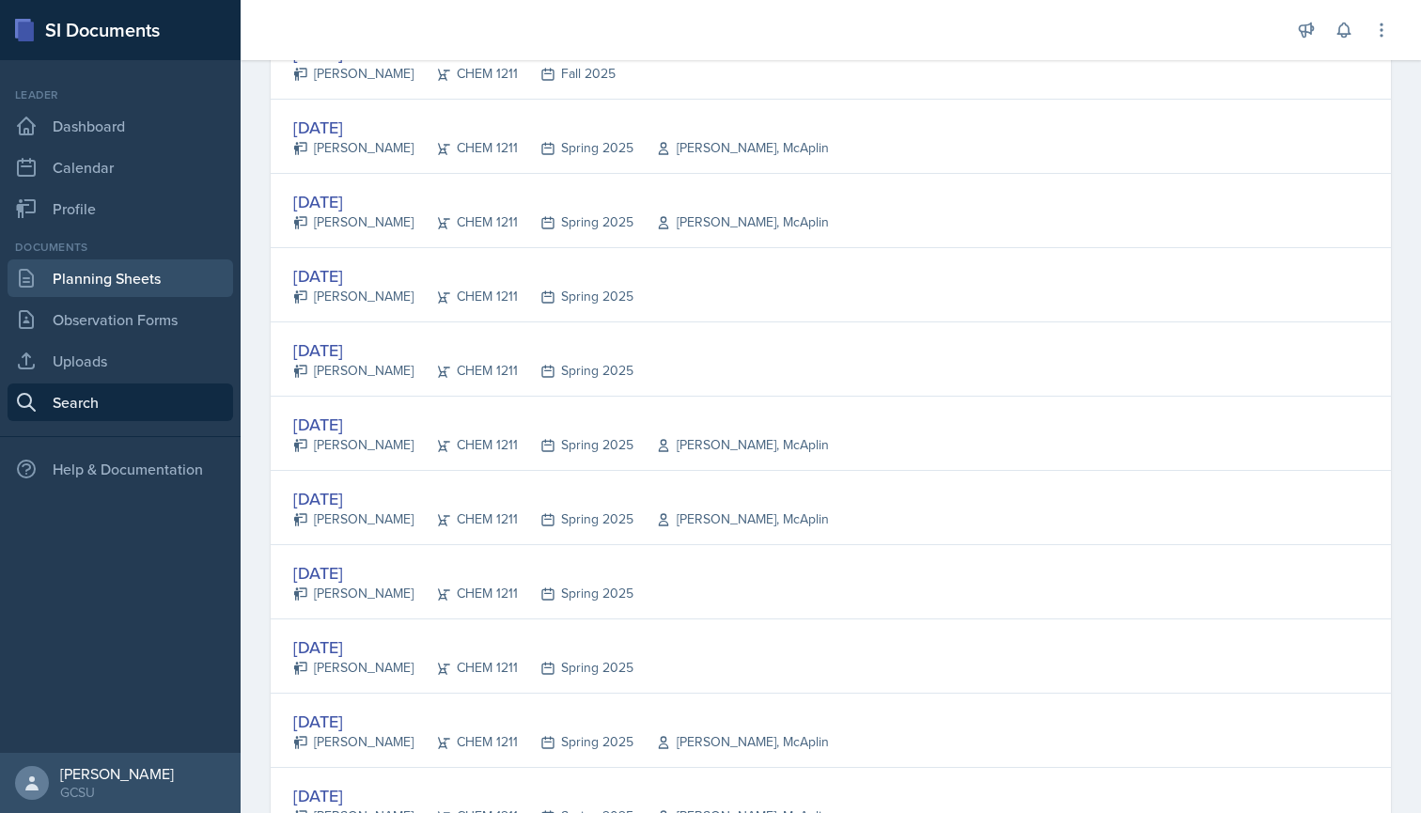
click at [132, 279] on link "Planning Sheets" at bounding box center [121, 278] width 226 height 38
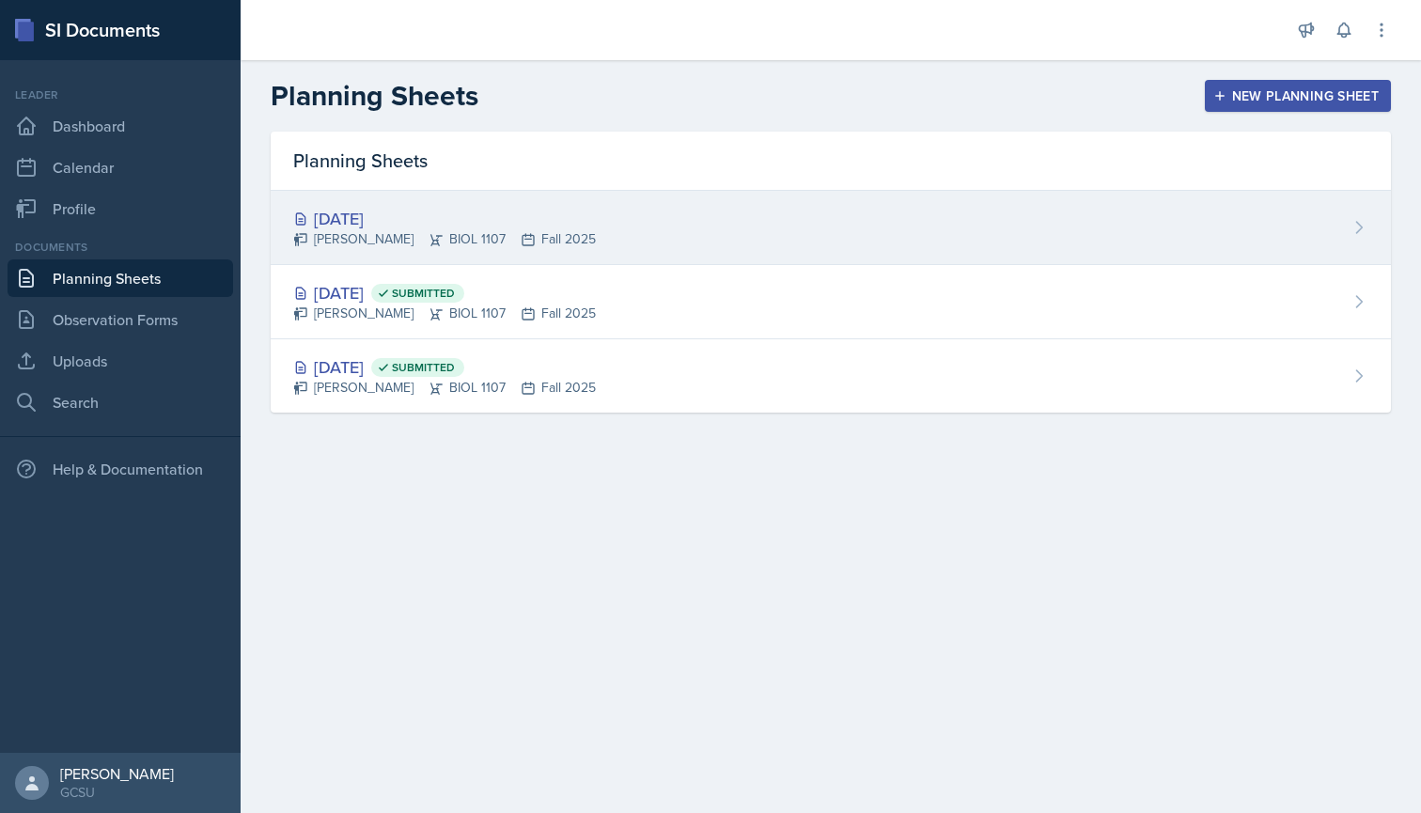
click at [635, 197] on div "[DATE] [PERSON_NAME] BIOL 1107 Fall 2025" at bounding box center [831, 228] width 1120 height 74
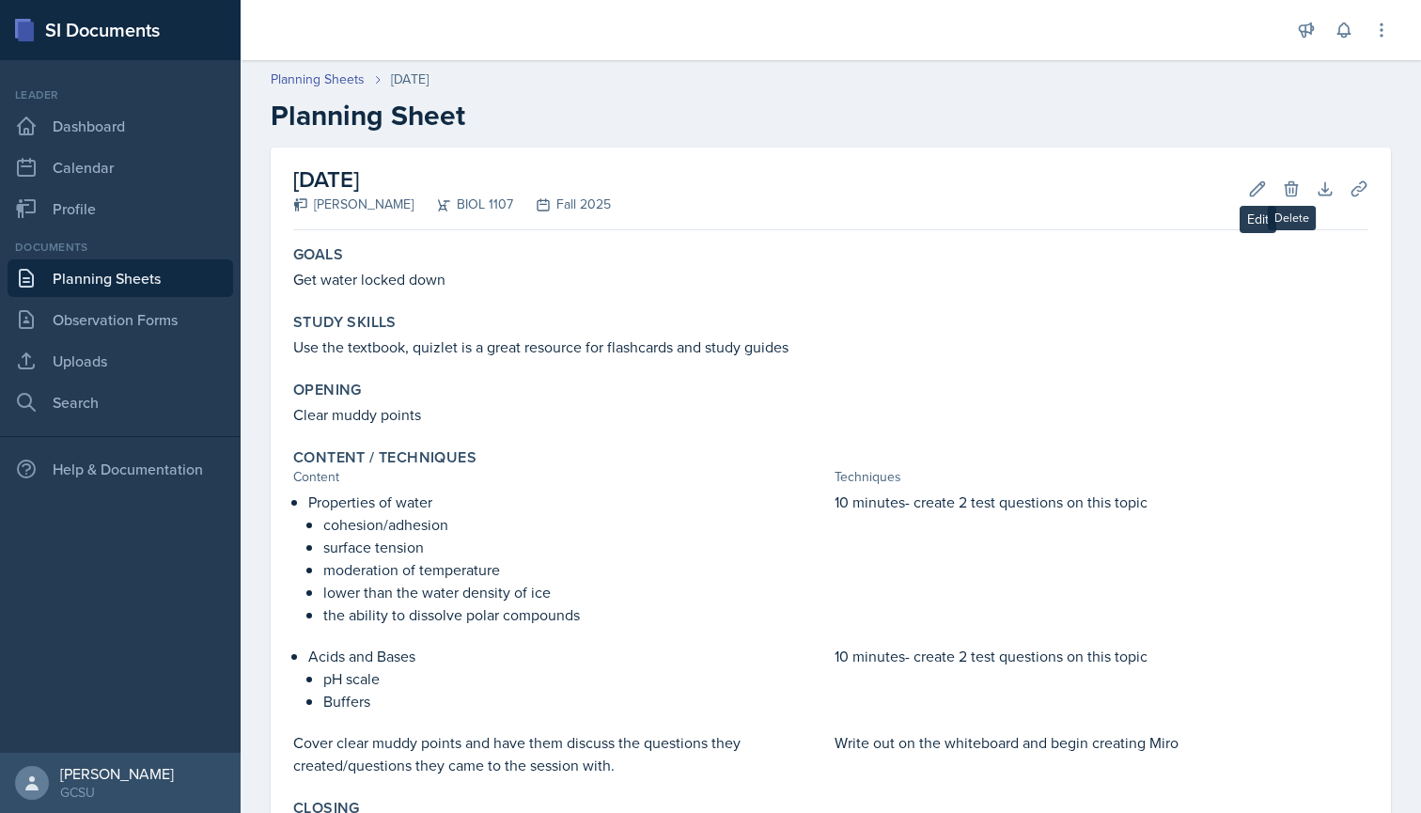
scroll to position [-1, 0]
click at [1242, 198] on div "[DATE] [PERSON_NAME] BIOL 1107 Fall 2025 Edit Delete Download Uploads Autosaving" at bounding box center [830, 189] width 1075 height 83
click at [1257, 192] on icon at bounding box center [1257, 189] width 19 height 19
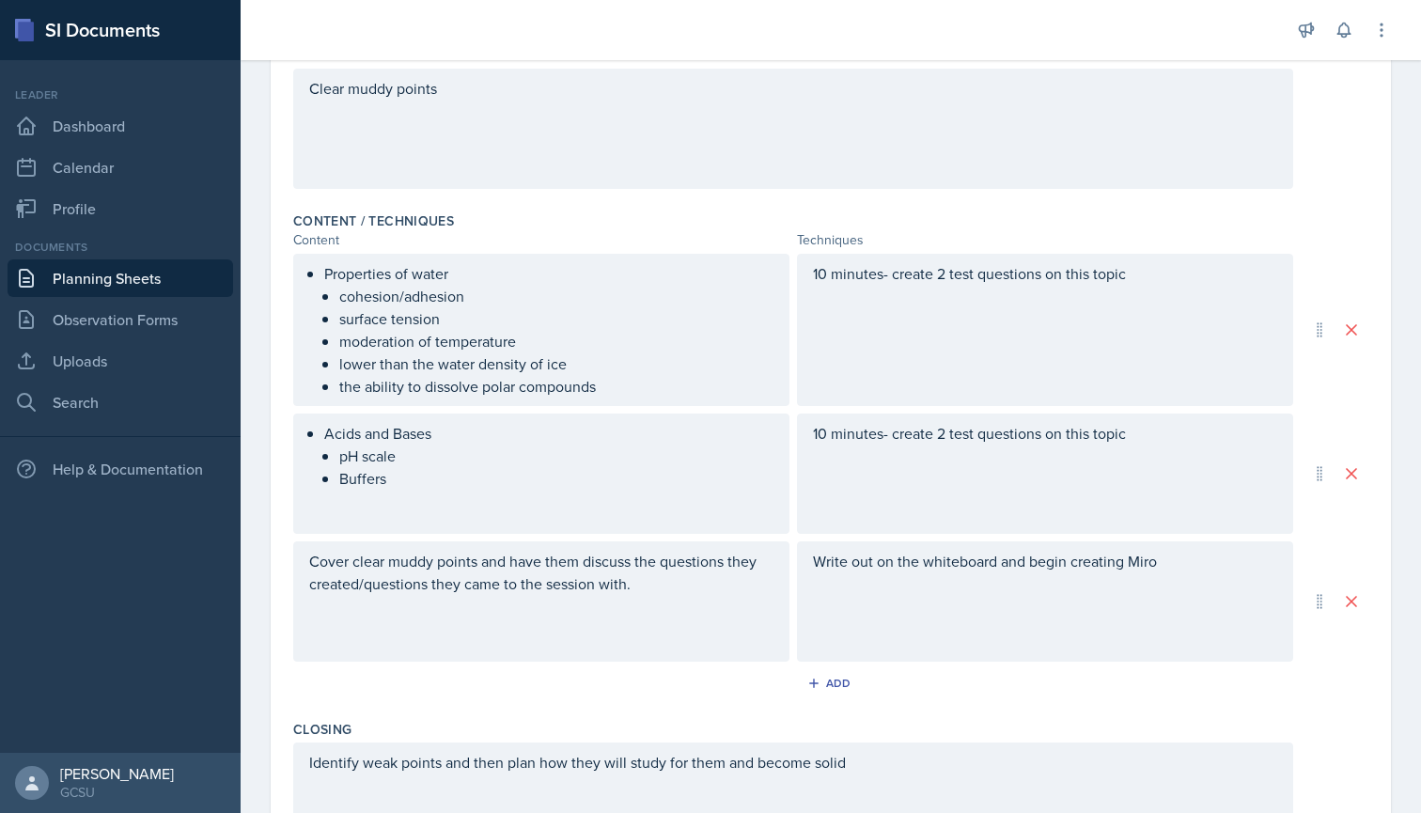
scroll to position [471, 0]
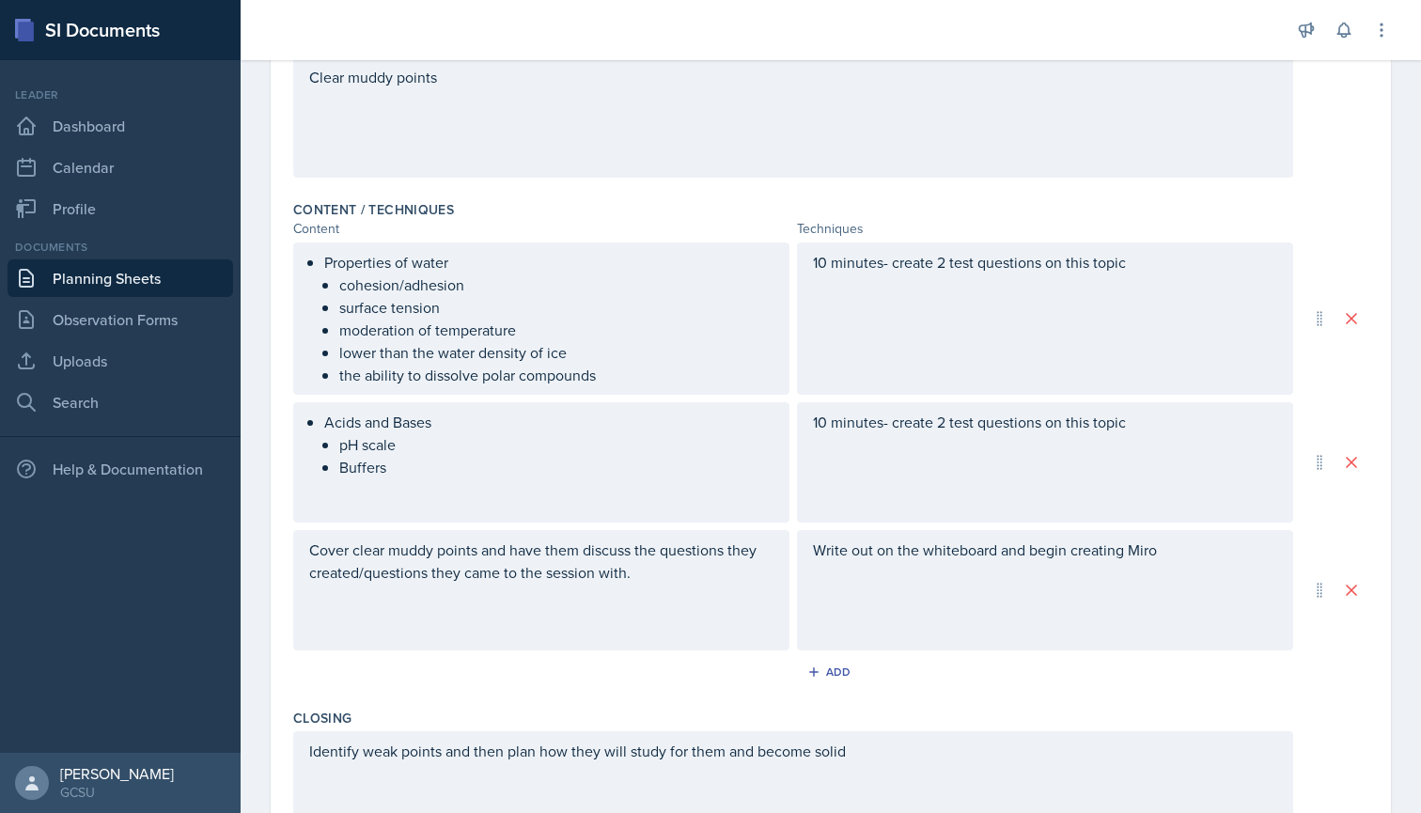
click at [1172, 556] on div "Write out on the whiteboard and begin creating Miro" at bounding box center [1045, 590] width 496 height 120
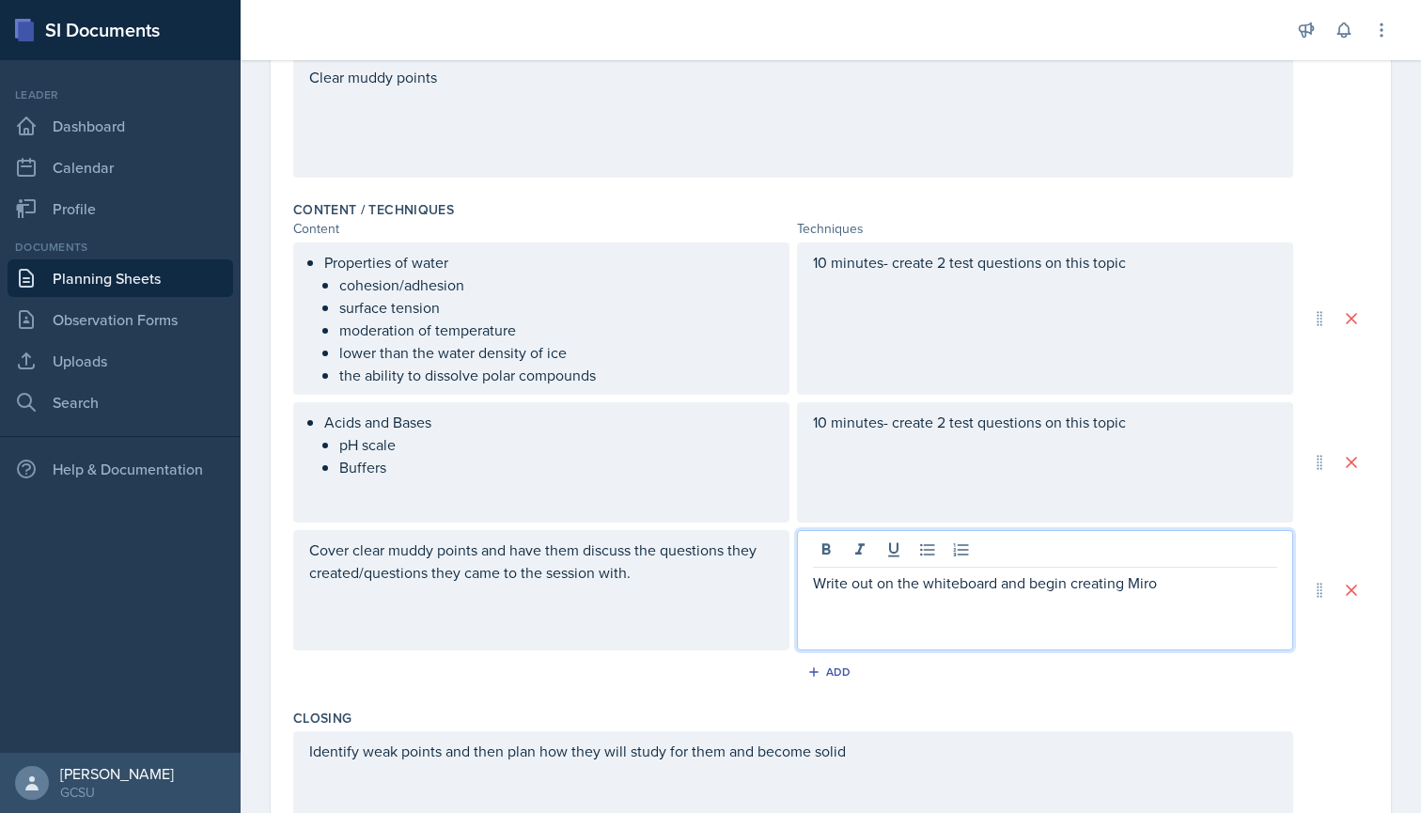
click at [1171, 613] on div "Write out on the whiteboard and begin creating Miro" at bounding box center [1045, 590] width 496 height 120
click at [1190, 580] on p "Write out on the whiteboard and begin creating Miro" at bounding box center [1045, 583] width 464 height 23
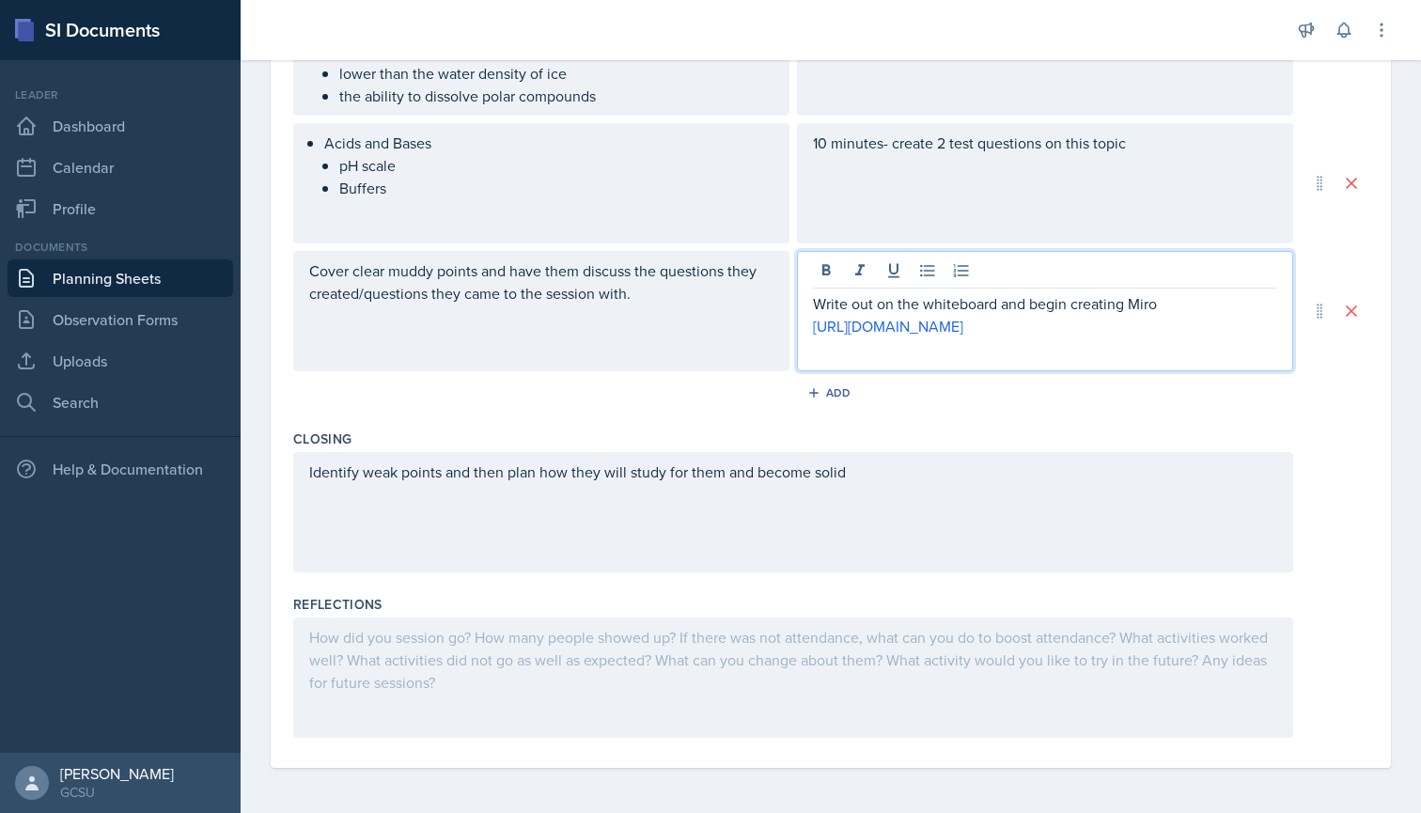
scroll to position [0, 0]
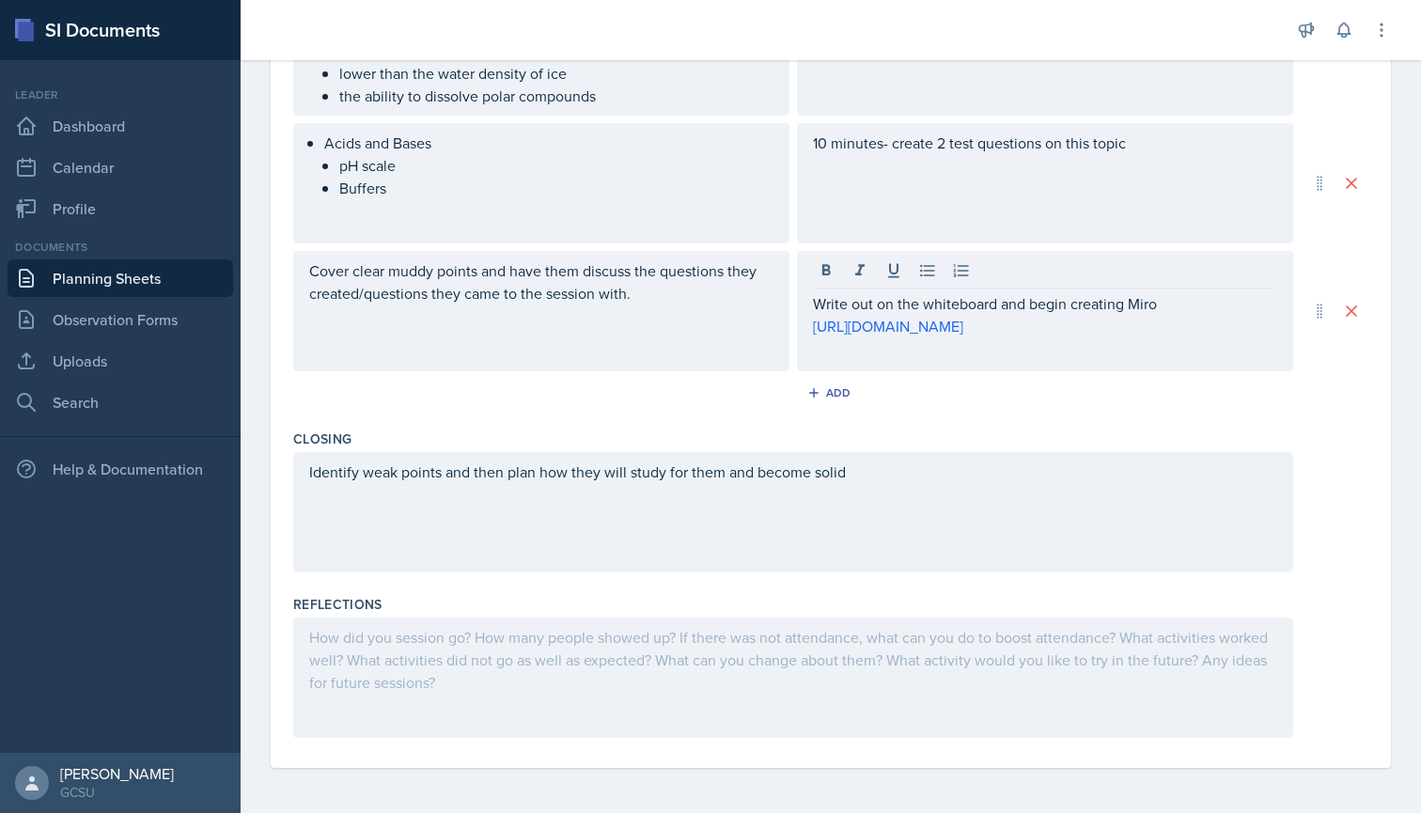
click at [902, 423] on div "Closing Identify weak points and then plan how they will study for them and bec…" at bounding box center [830, 504] width 1075 height 165
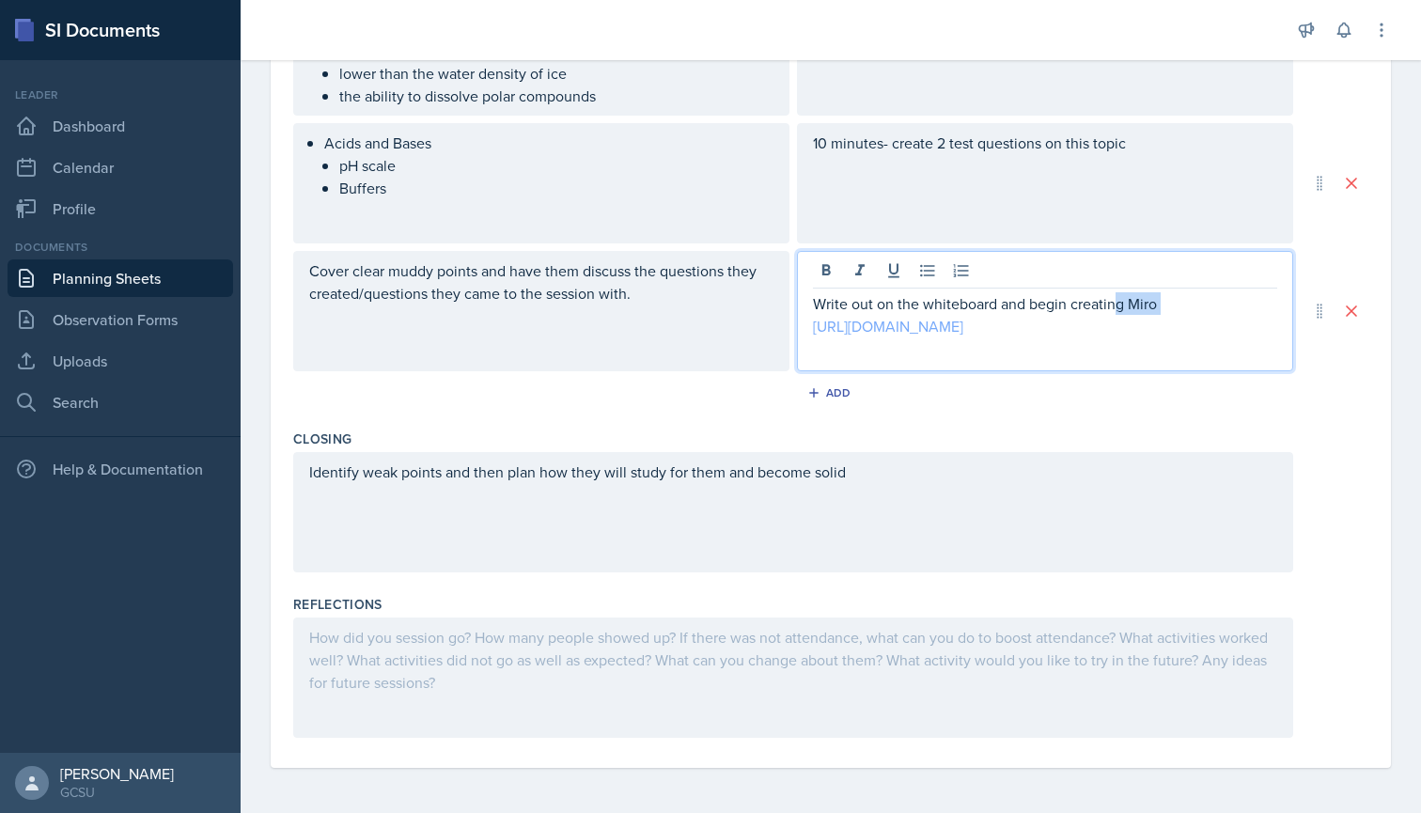
drag, startPoint x: 1120, startPoint y: 292, endPoint x: 814, endPoint y: 328, distance: 307.6
click at [814, 328] on p "[URL][DOMAIN_NAME]" at bounding box center [1045, 326] width 464 height 23
click at [814, 328] on link "[URL][DOMAIN_NAME]" at bounding box center [888, 326] width 150 height 21
drag, startPoint x: 808, startPoint y: 328, endPoint x: 1161, endPoint y: 342, distance: 352.8
click at [1161, 342] on div "Write out on the whiteboard and begin creating Miro [URL][DOMAIN_NAME]" at bounding box center [1045, 311] width 496 height 120
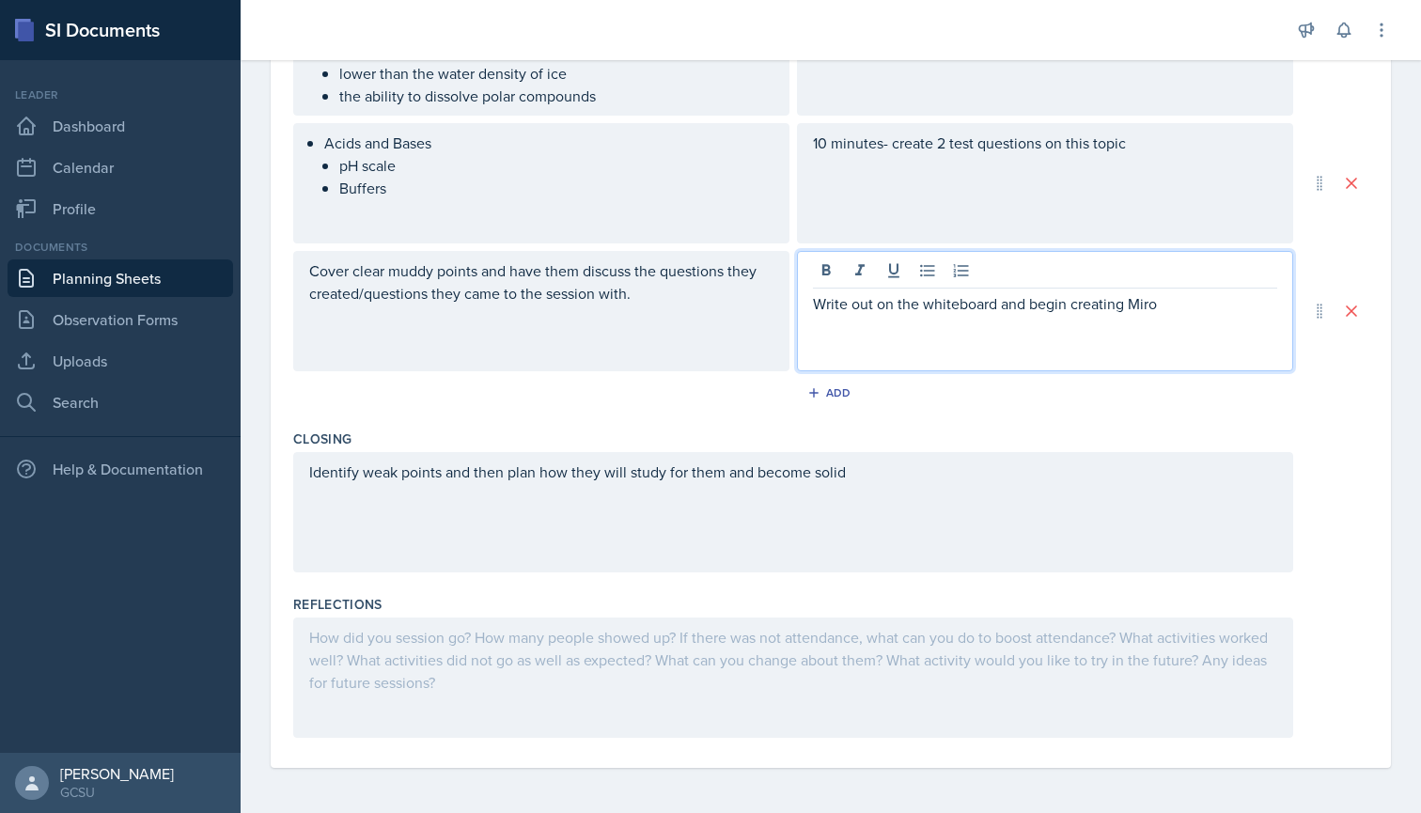
click at [1044, 406] on div "Add" at bounding box center [830, 397] width 1075 height 36
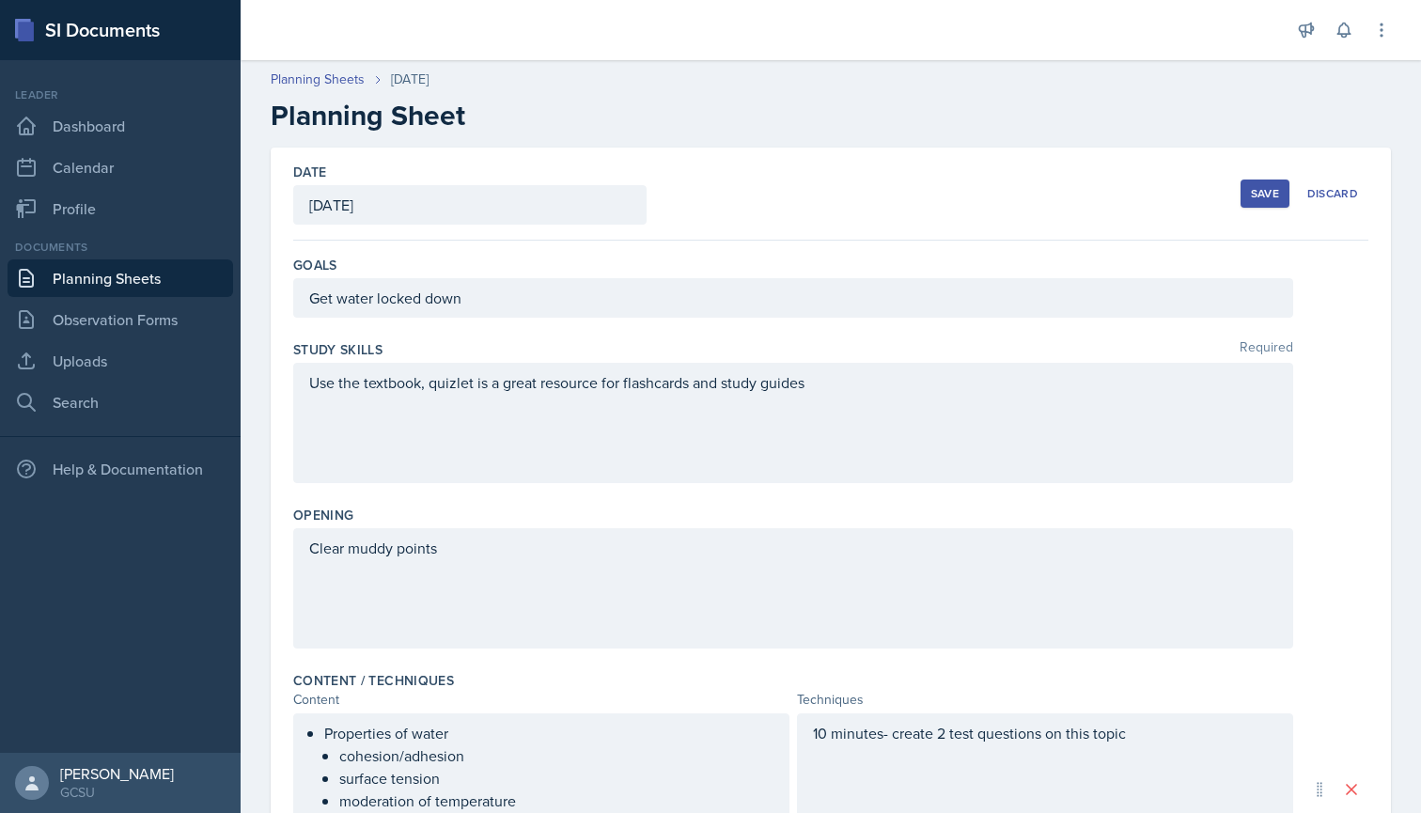
scroll to position [0, 0]
click at [100, 364] on link "Uploads" at bounding box center [121, 361] width 226 height 38
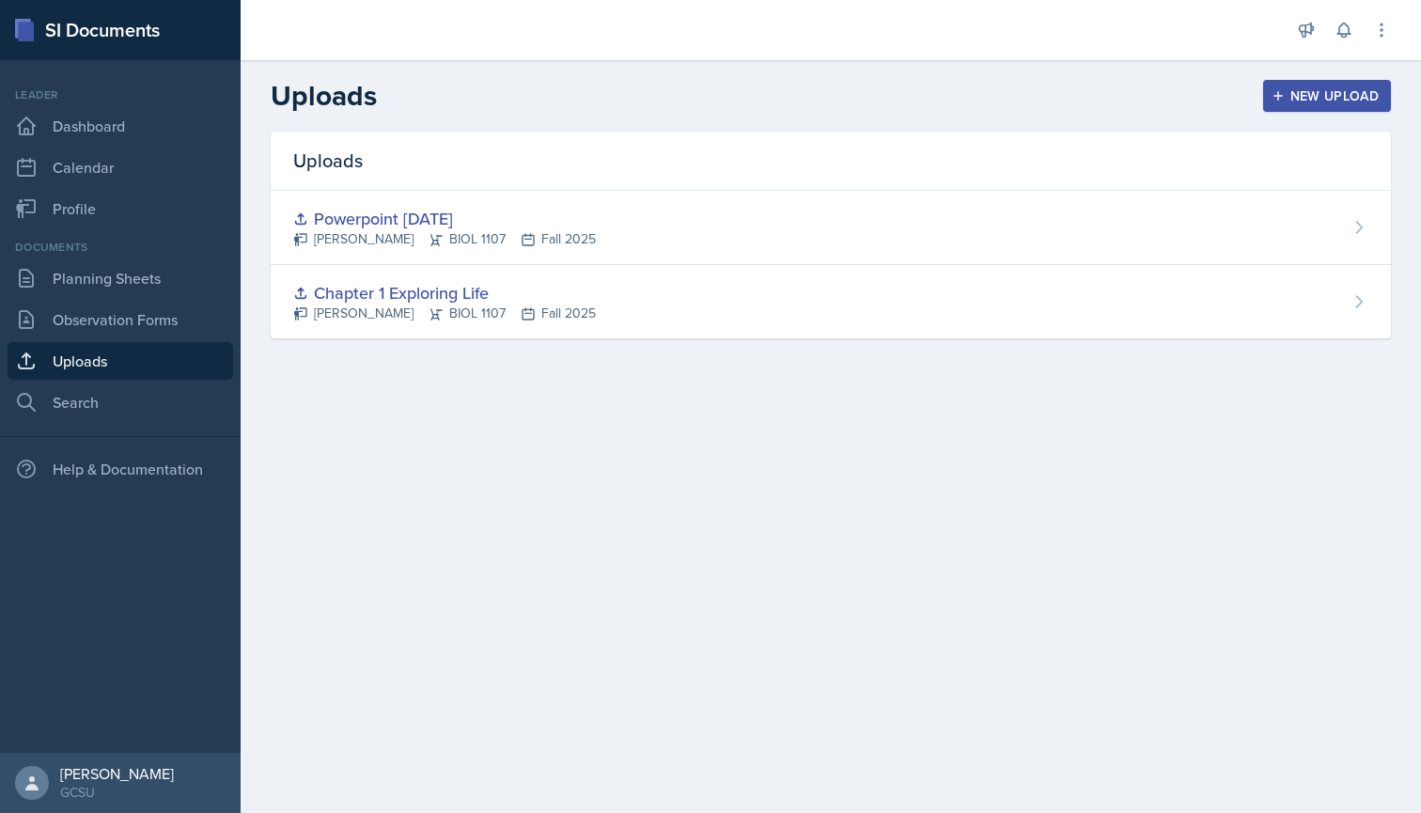
click at [1277, 97] on icon "button" at bounding box center [1278, 95] width 13 height 13
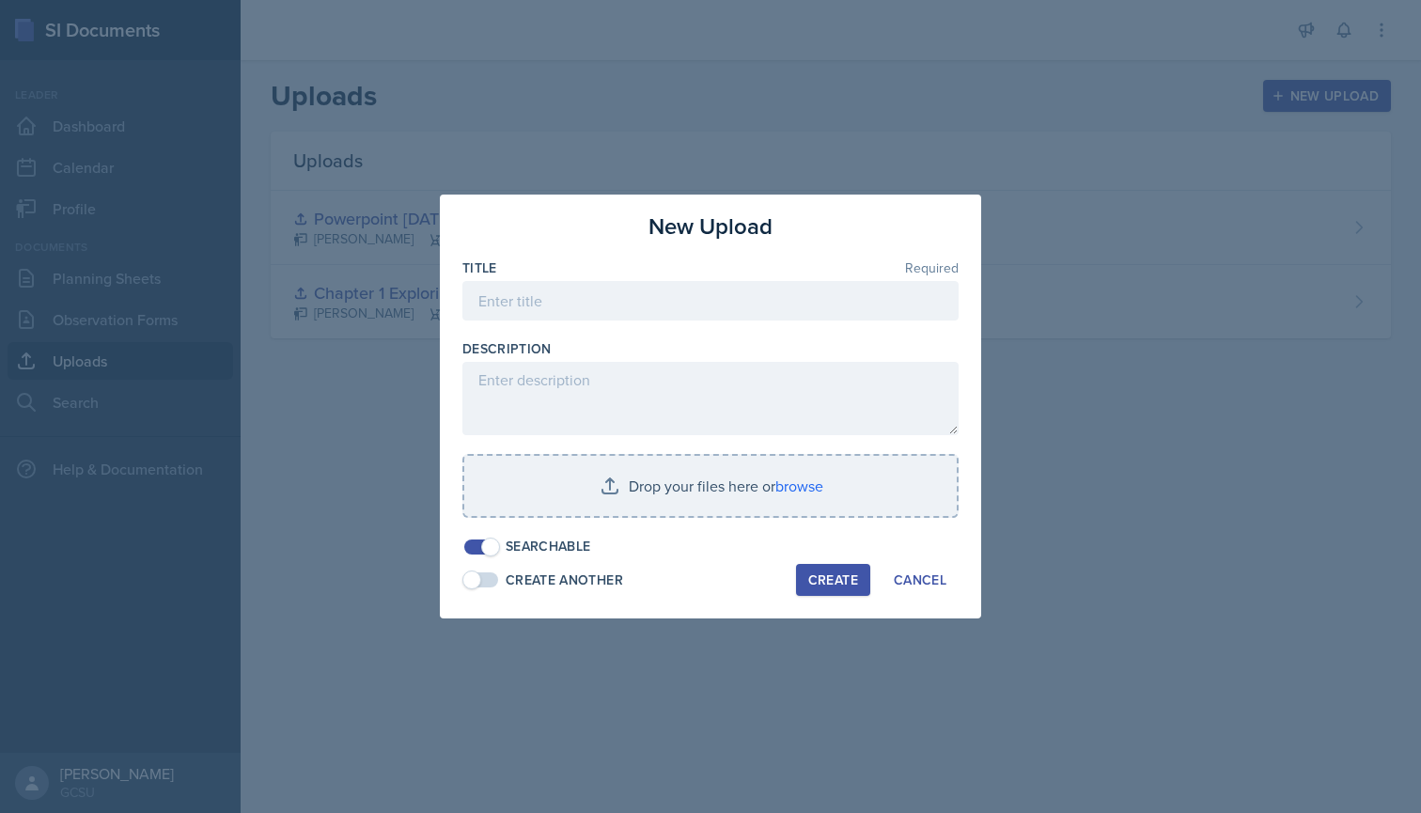
click at [587, 321] on div at bounding box center [710, 330] width 496 height 19
click at [587, 308] on input at bounding box center [710, 300] width 496 height 39
type input "Bio 1107 Miro"
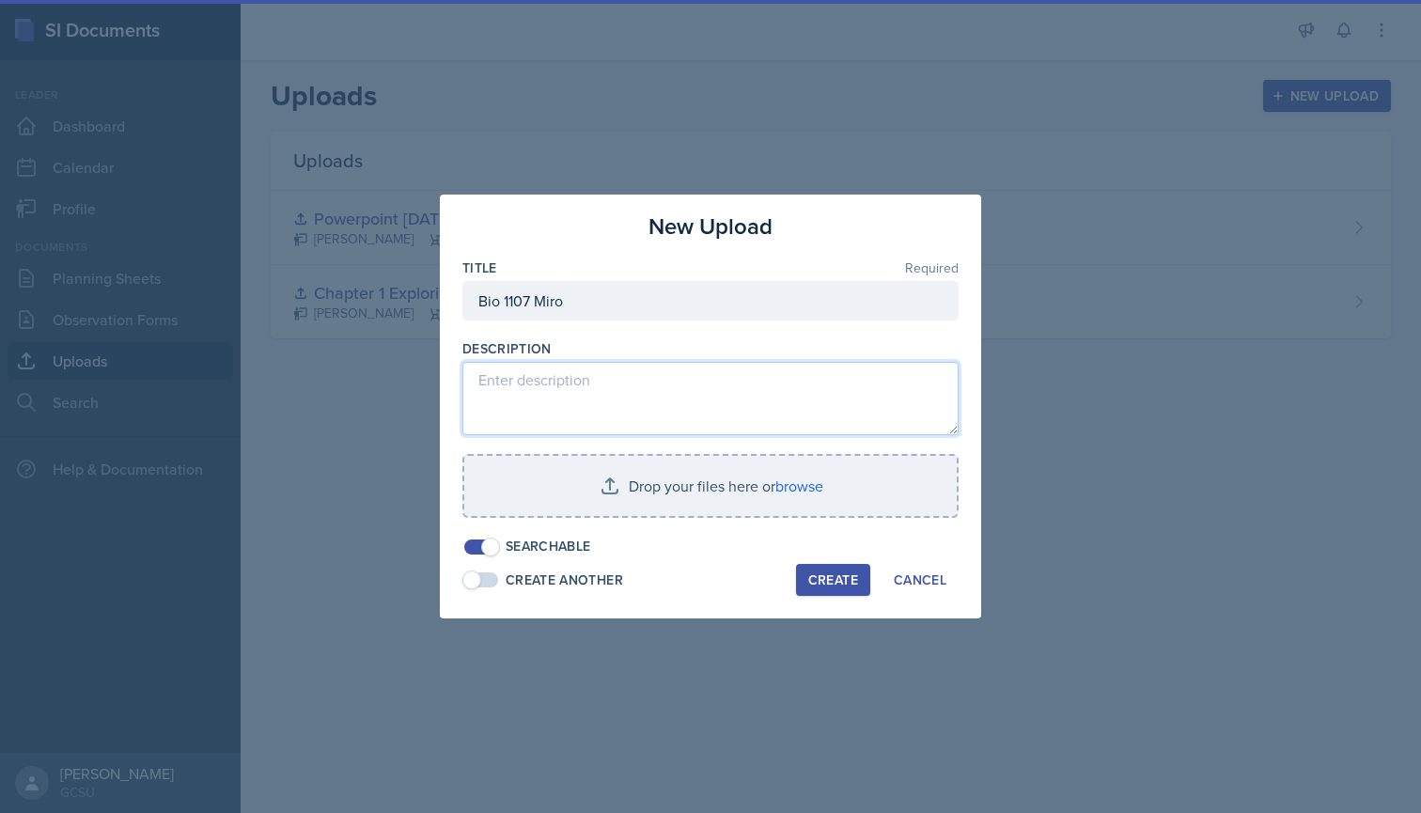
click at [589, 382] on textarea at bounding box center [710, 398] width 496 height 73
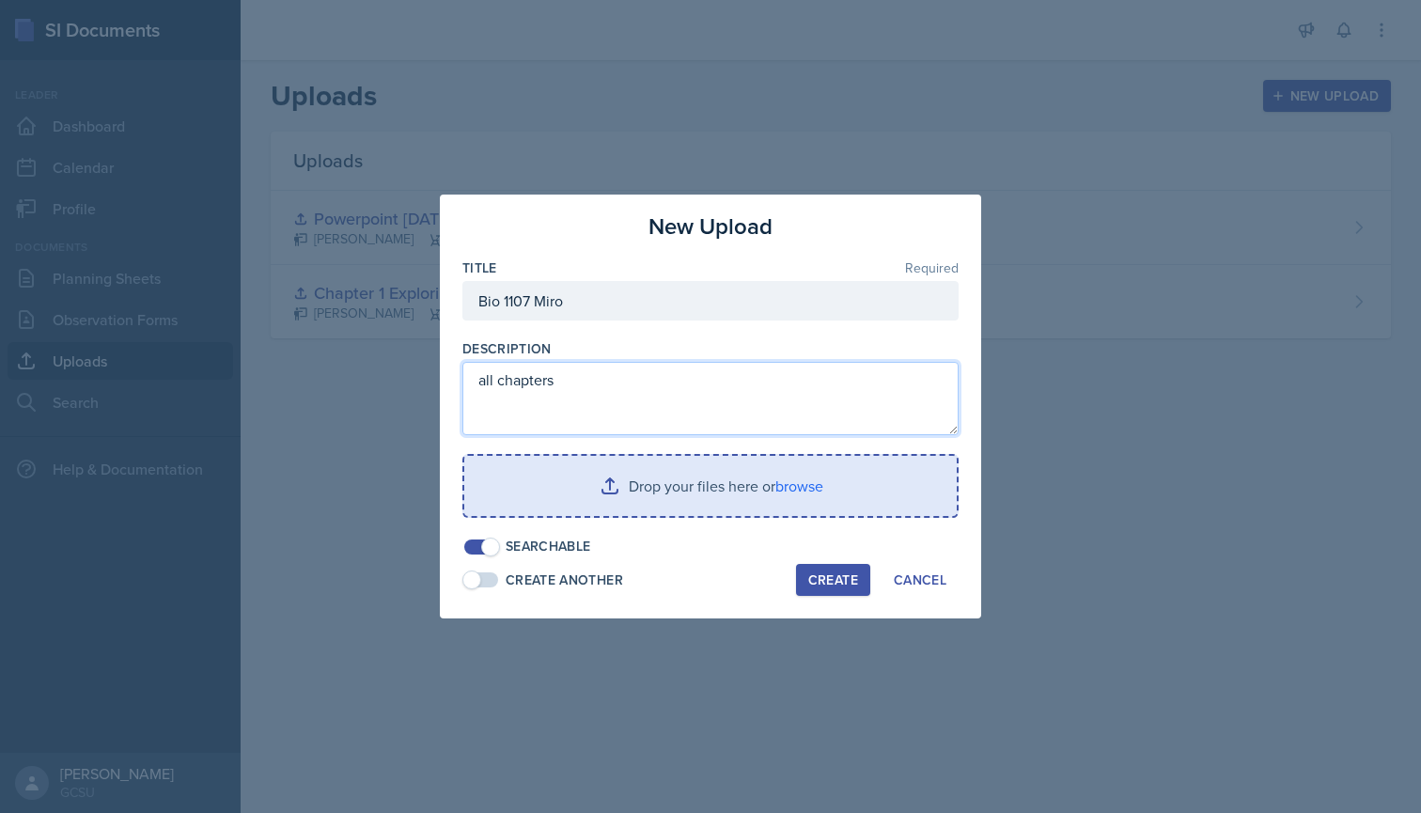
type textarea "all chapters"
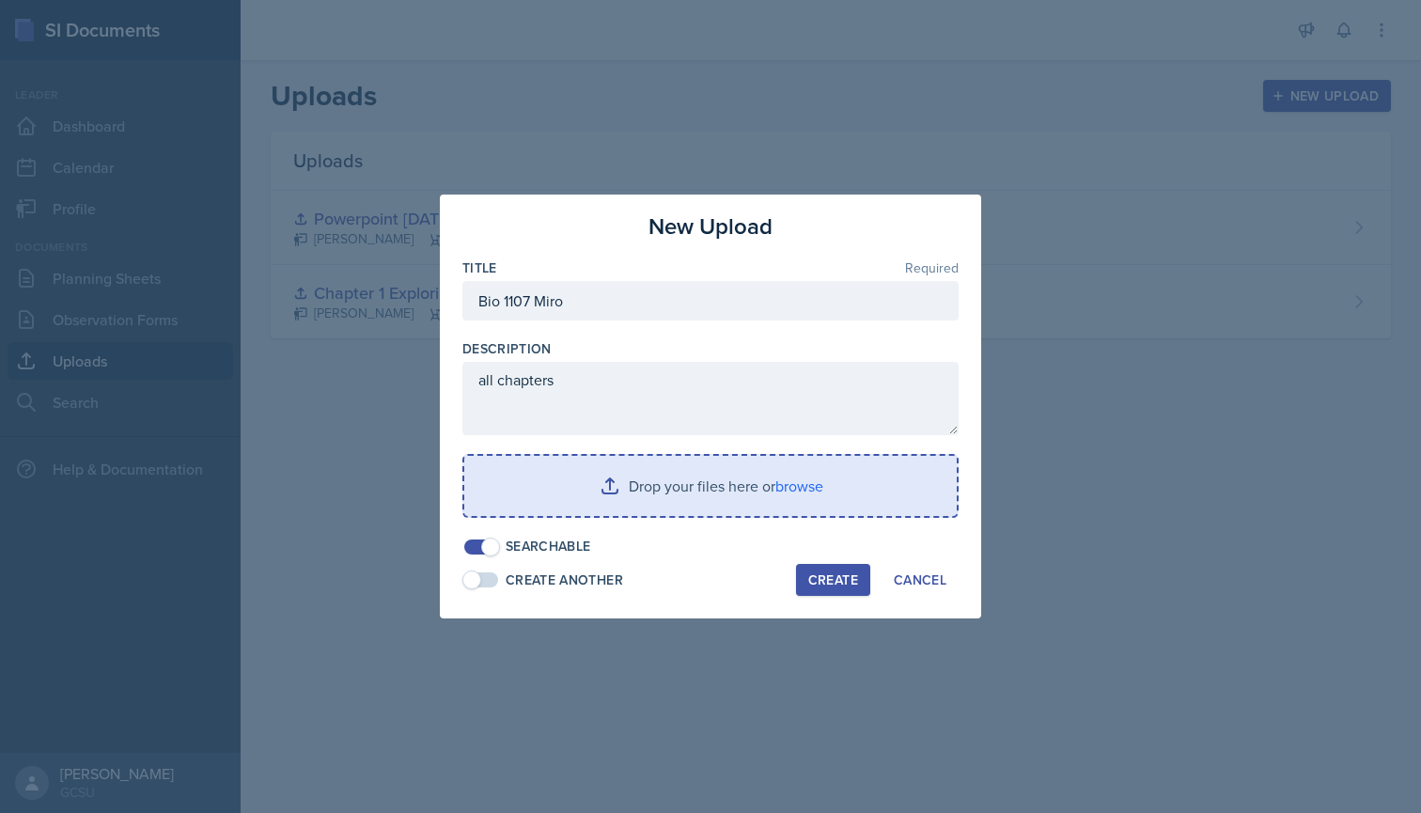
click at [671, 486] on input "file" at bounding box center [710, 486] width 493 height 60
drag, startPoint x: 606, startPoint y: 490, endPoint x: 678, endPoint y: 481, distance: 71.9
click at [678, 481] on input "file" at bounding box center [710, 486] width 493 height 60
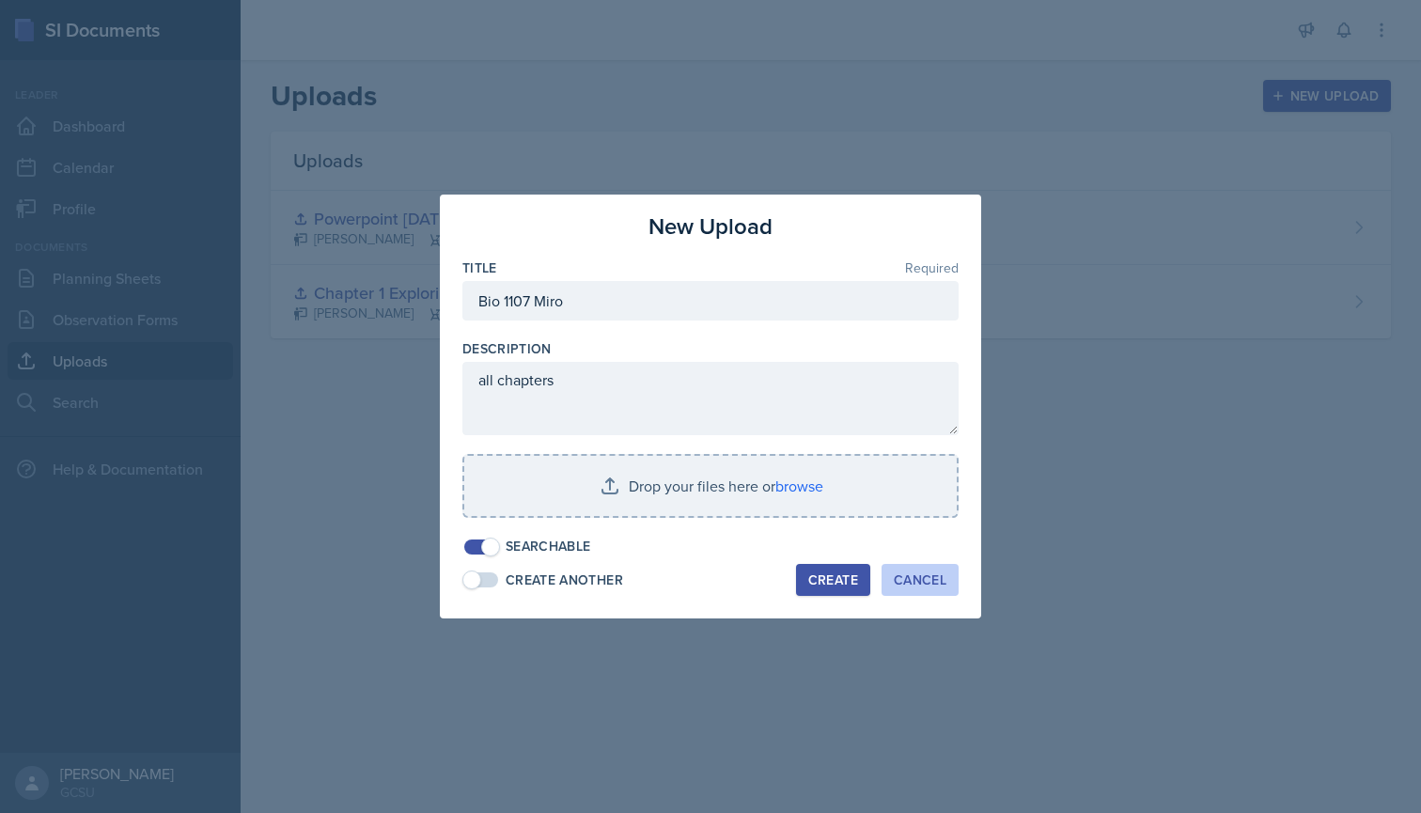
click at [936, 572] on div "Cancel" at bounding box center [920, 579] width 53 height 15
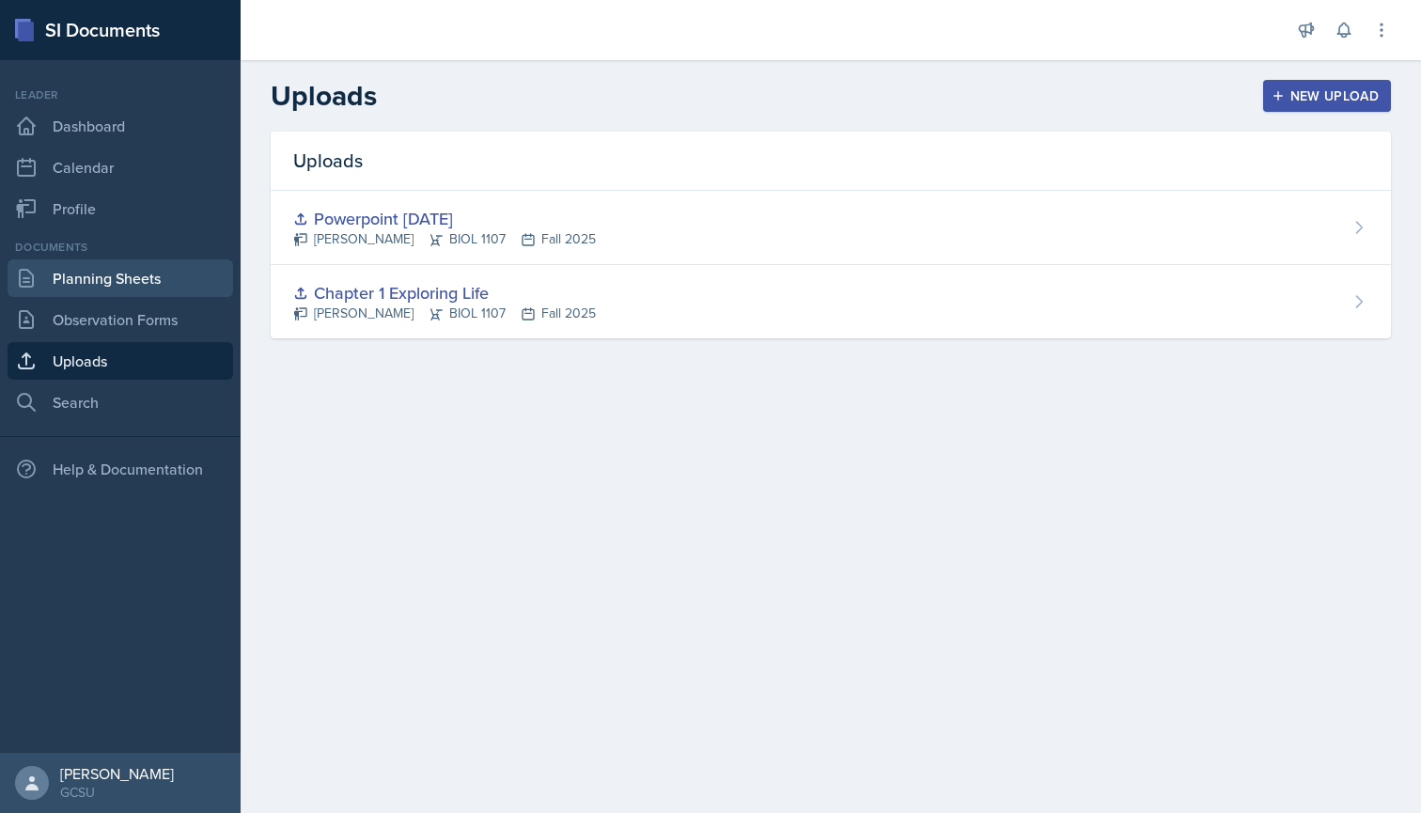
click at [131, 270] on link "Planning Sheets" at bounding box center [121, 278] width 226 height 38
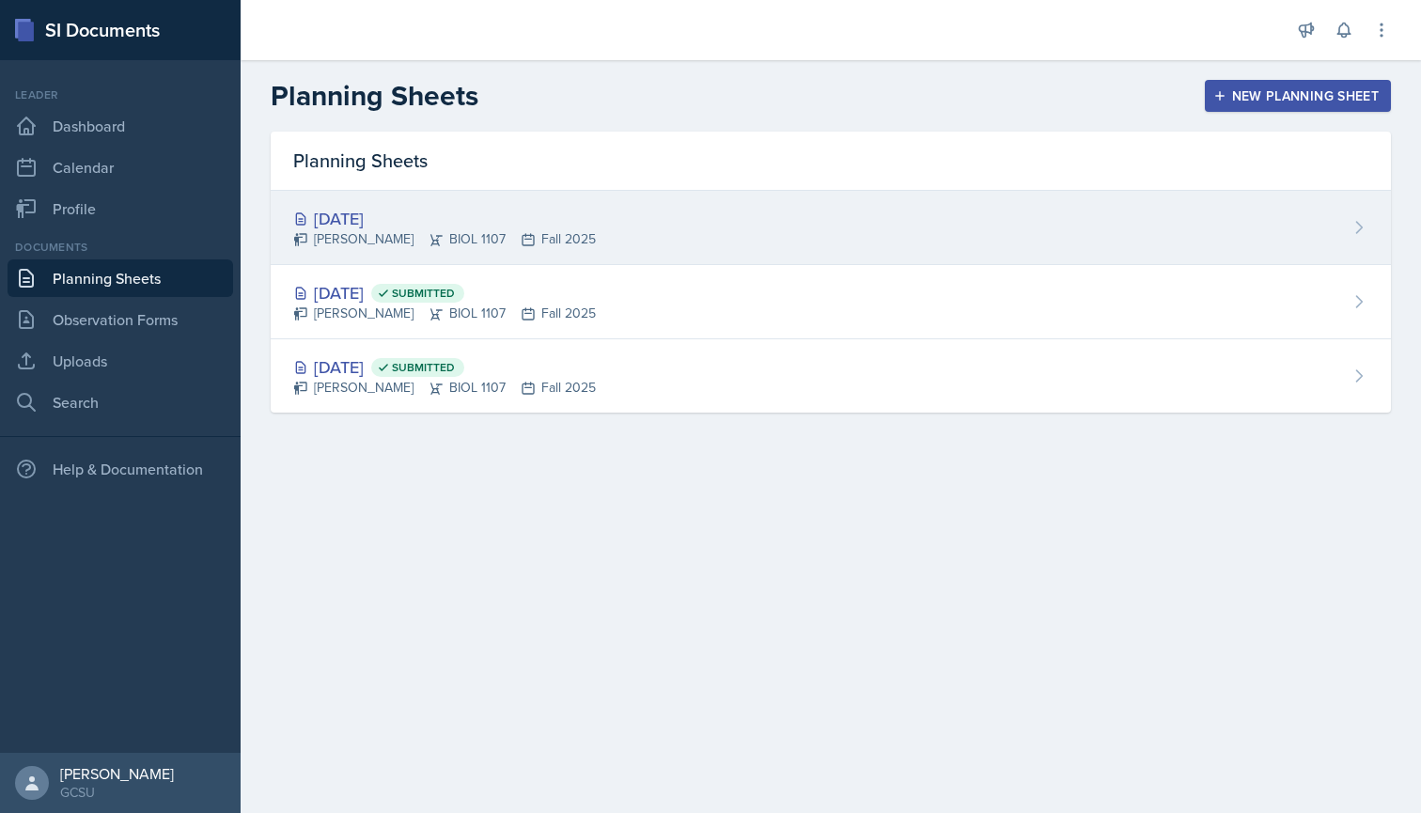
click at [536, 233] on icon at bounding box center [528, 239] width 15 height 15
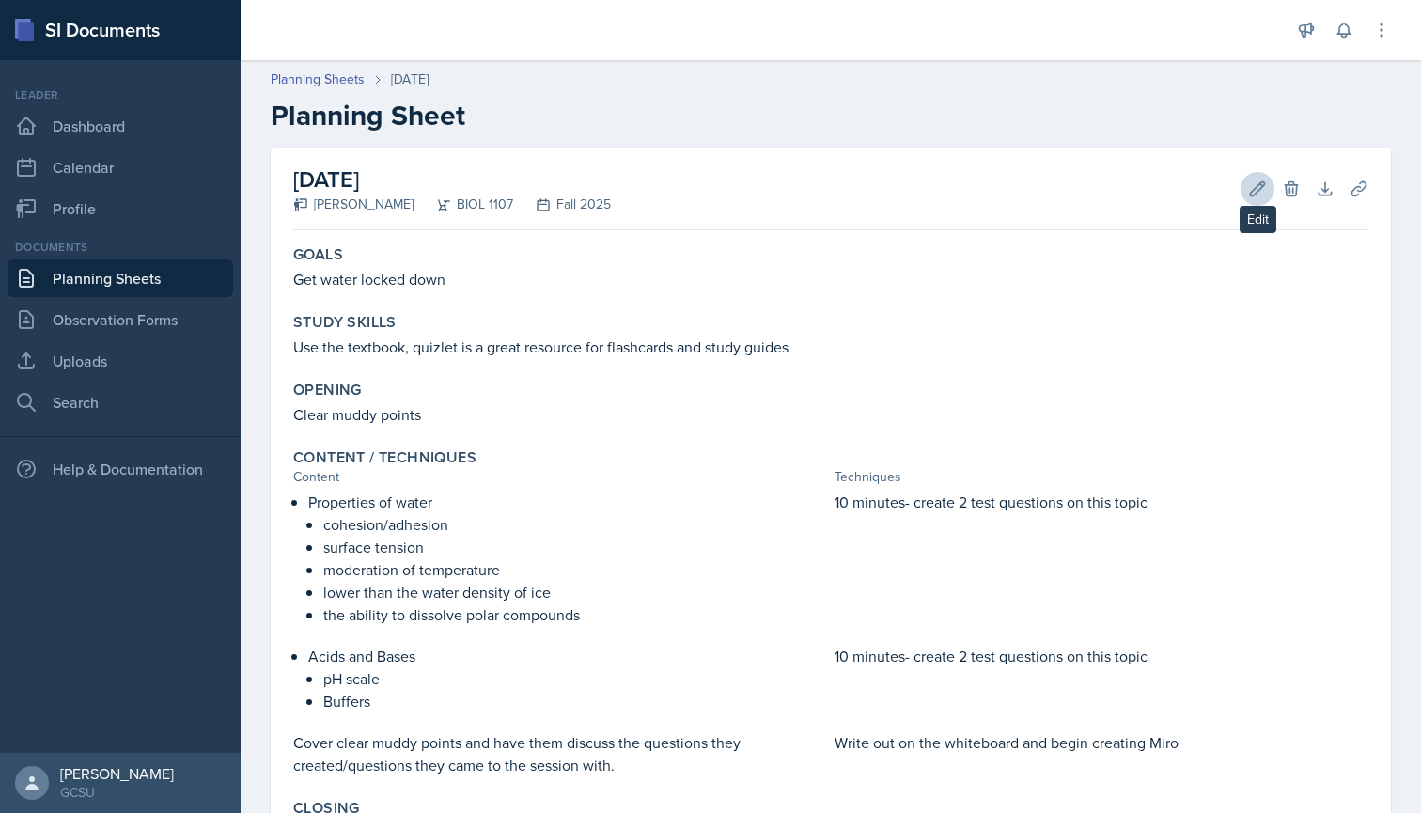
scroll to position [-2, 0]
click at [1253, 198] on icon at bounding box center [1257, 189] width 19 height 19
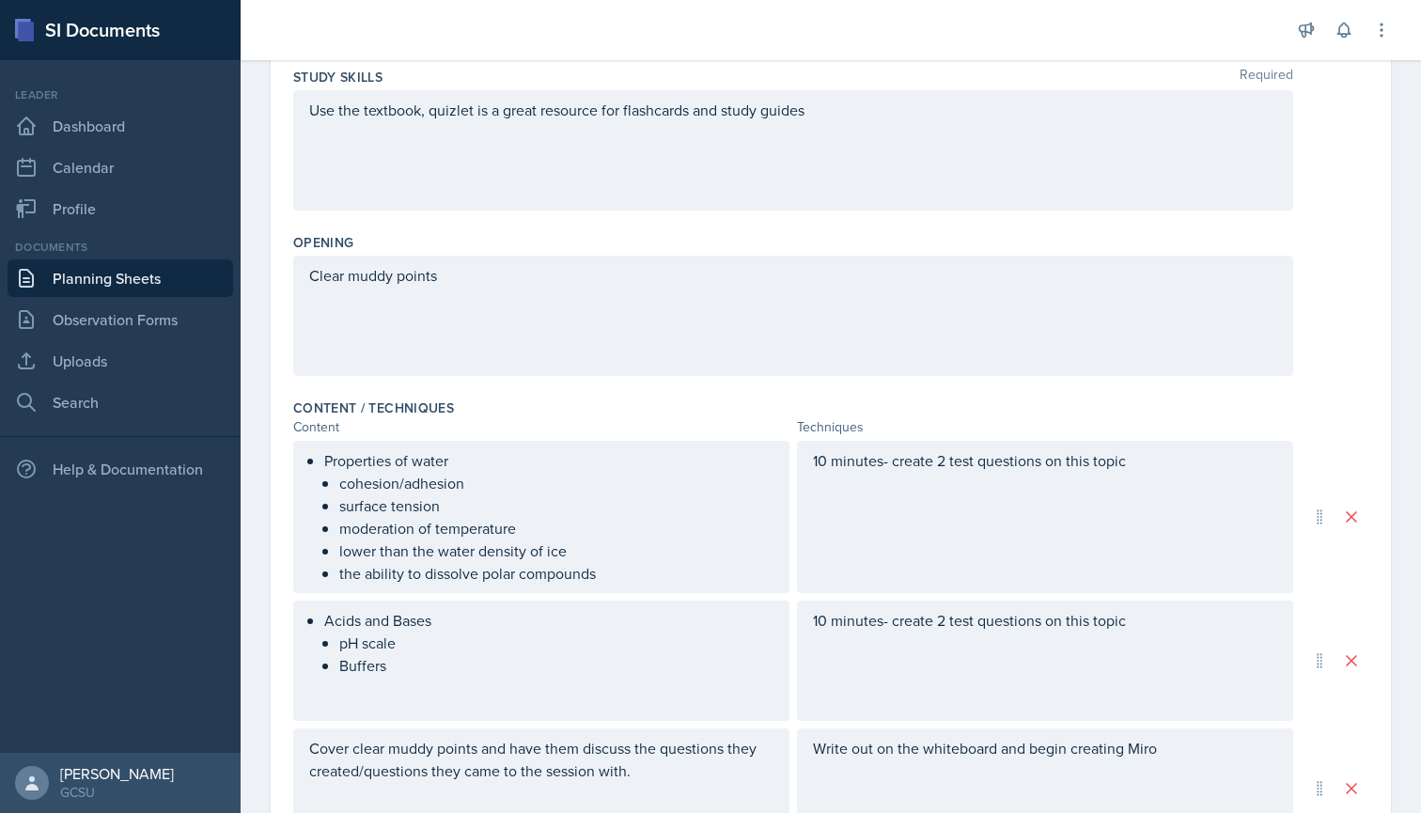
scroll to position [345, 0]
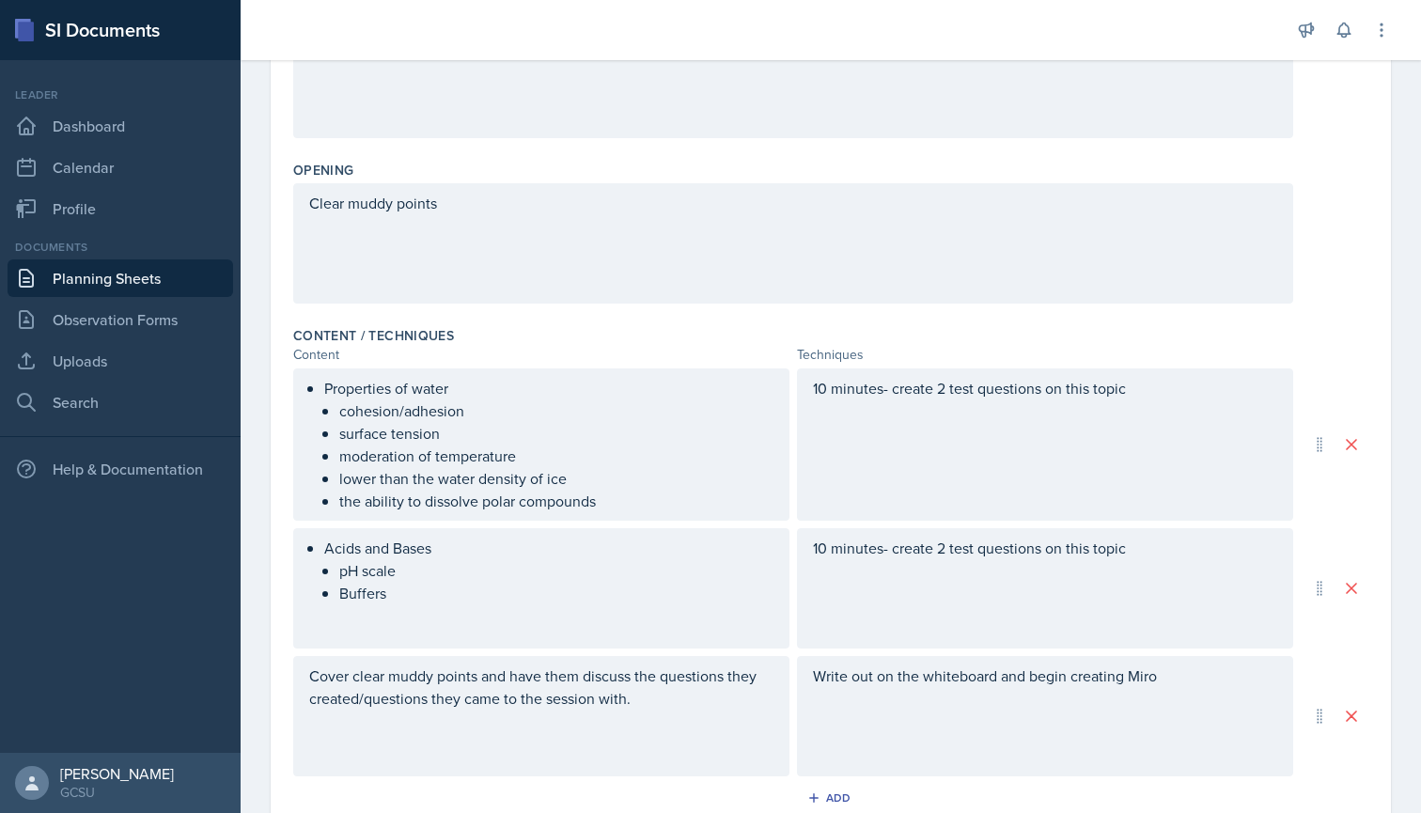
click at [890, 700] on div "Write out on the whiteboard and begin creating Miro" at bounding box center [1045, 716] width 496 height 120
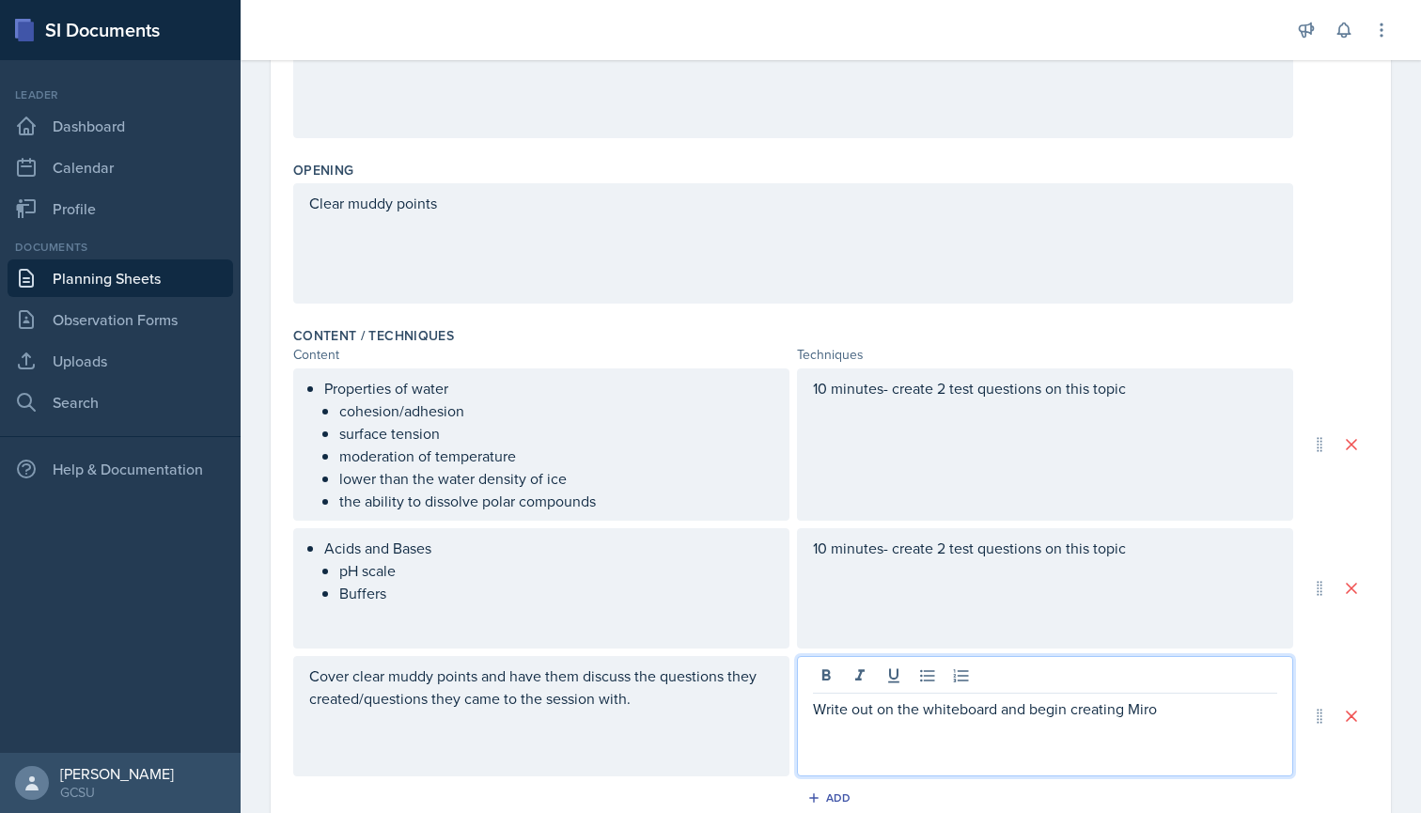
click at [1137, 709] on p "Write out on the whiteboard and begin creating Miro" at bounding box center [1045, 708] width 464 height 23
click at [1176, 709] on p "Write out on the whiteboard and begin creating Miro" at bounding box center [1045, 708] width 464 height 23
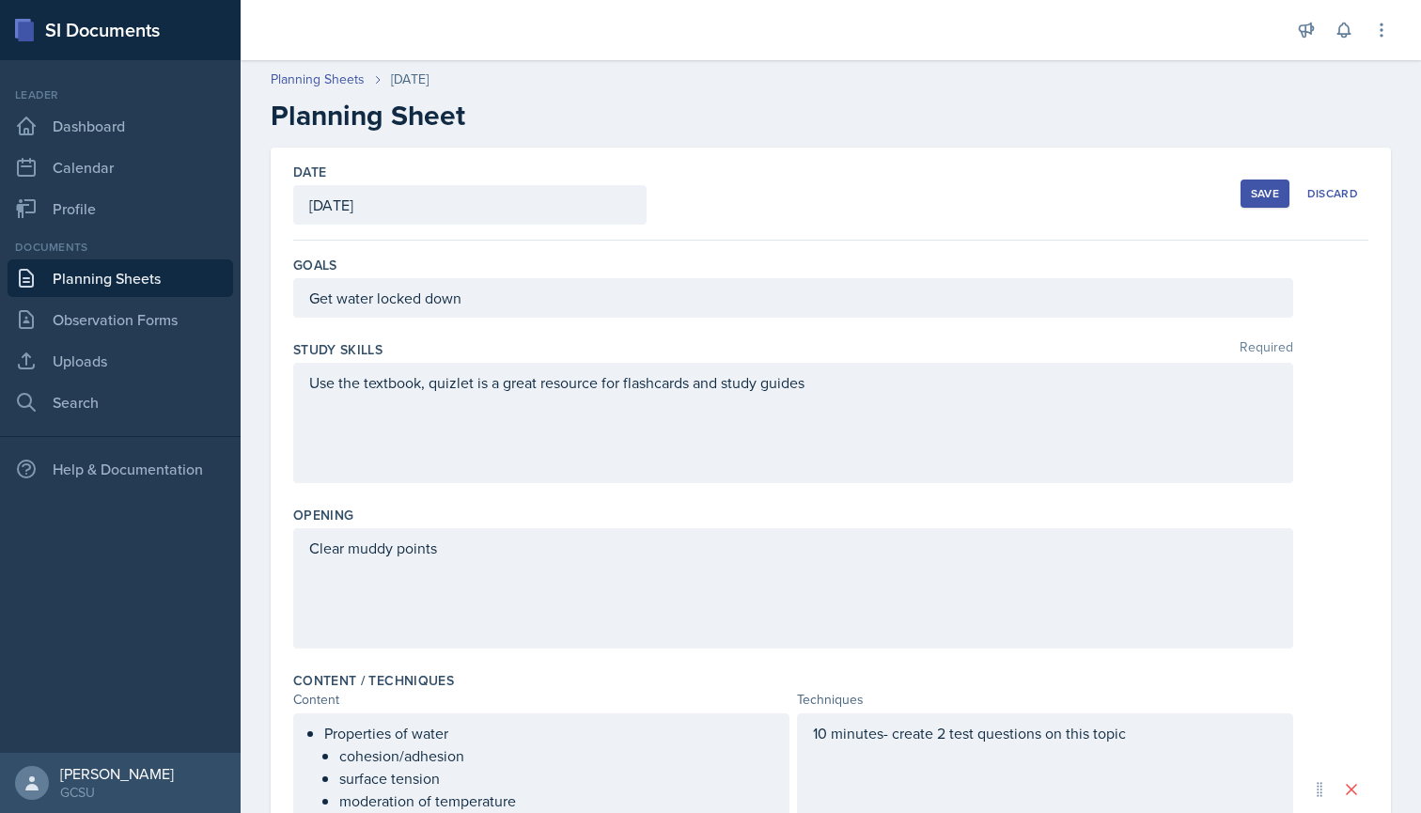
scroll to position [0, 0]
click at [1279, 180] on button "Save" at bounding box center [1265, 194] width 49 height 28
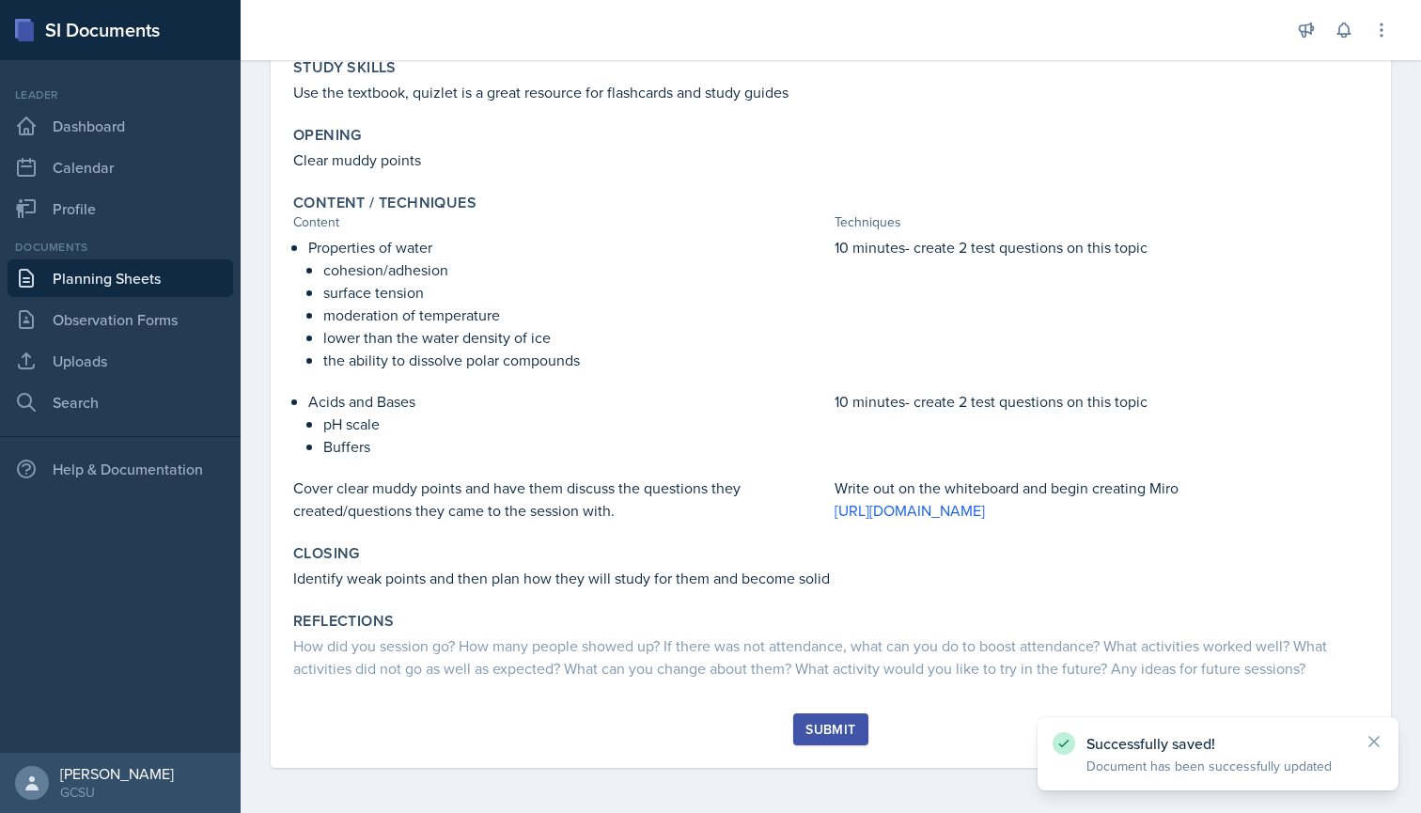
click at [805, 732] on button "Submit" at bounding box center [830, 729] width 74 height 32
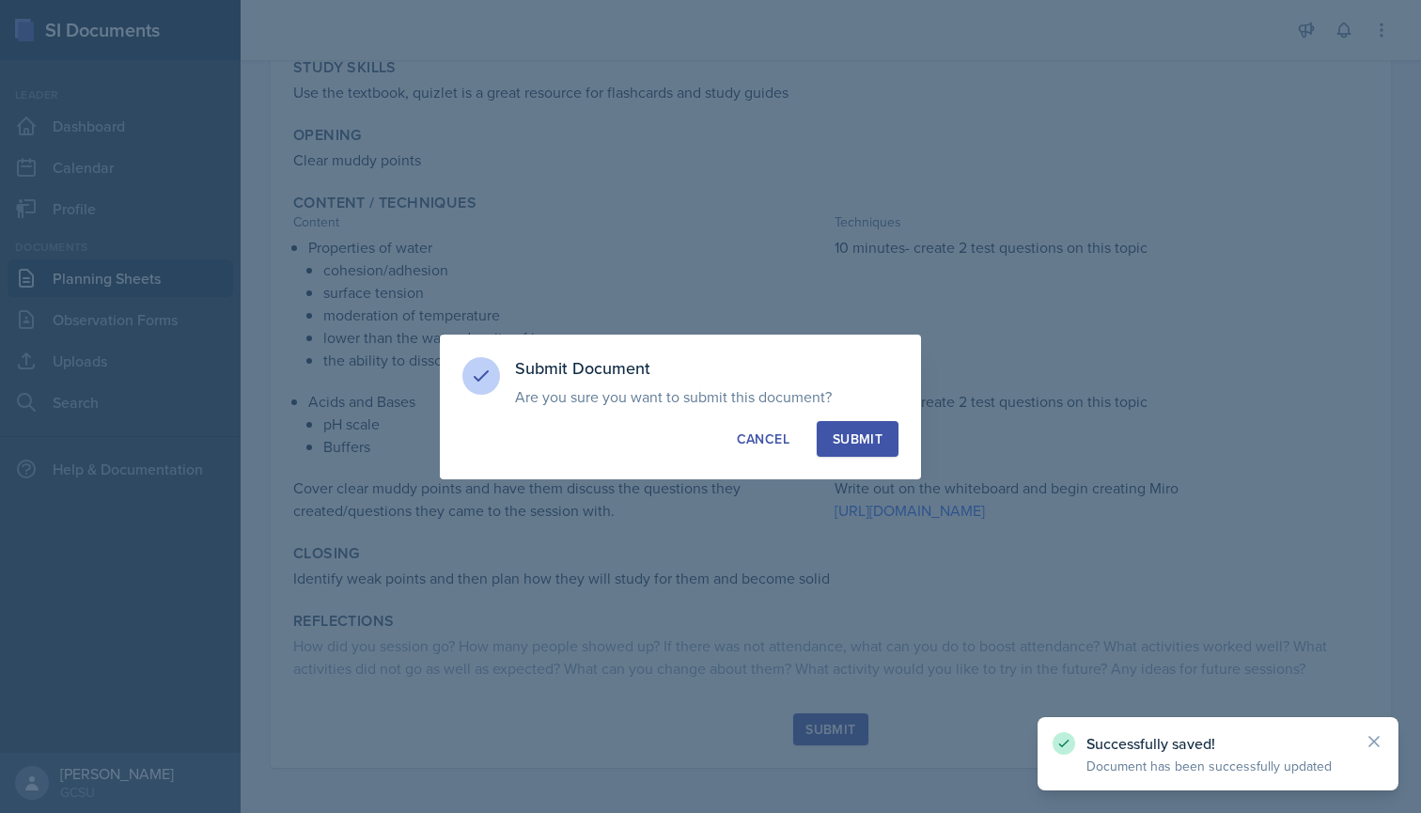
click at [888, 423] on button "Submit" at bounding box center [858, 439] width 82 height 36
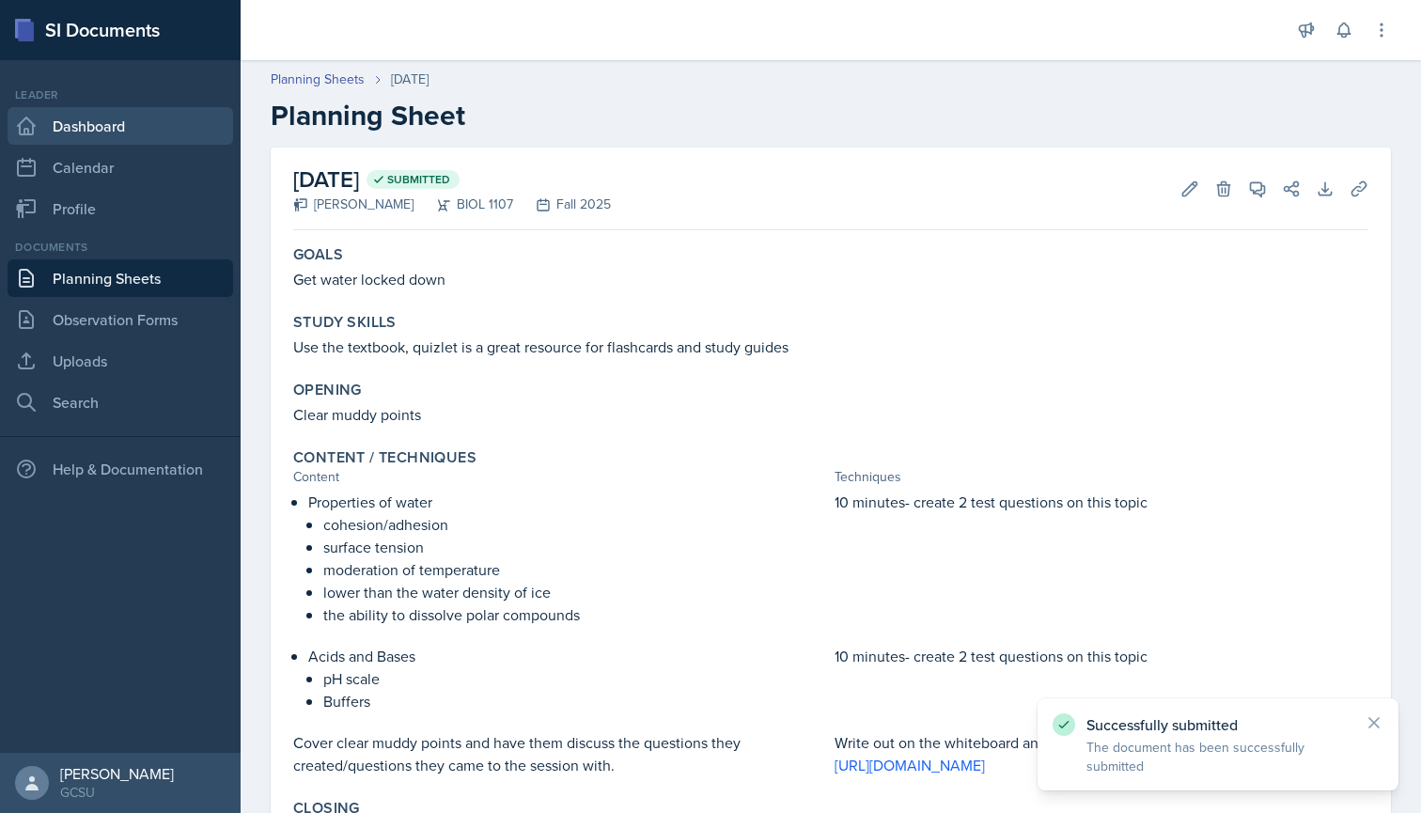
scroll to position [0, 0]
click at [126, 117] on link "Dashboard" at bounding box center [121, 126] width 226 height 38
